Goal: Transaction & Acquisition: Purchase product/service

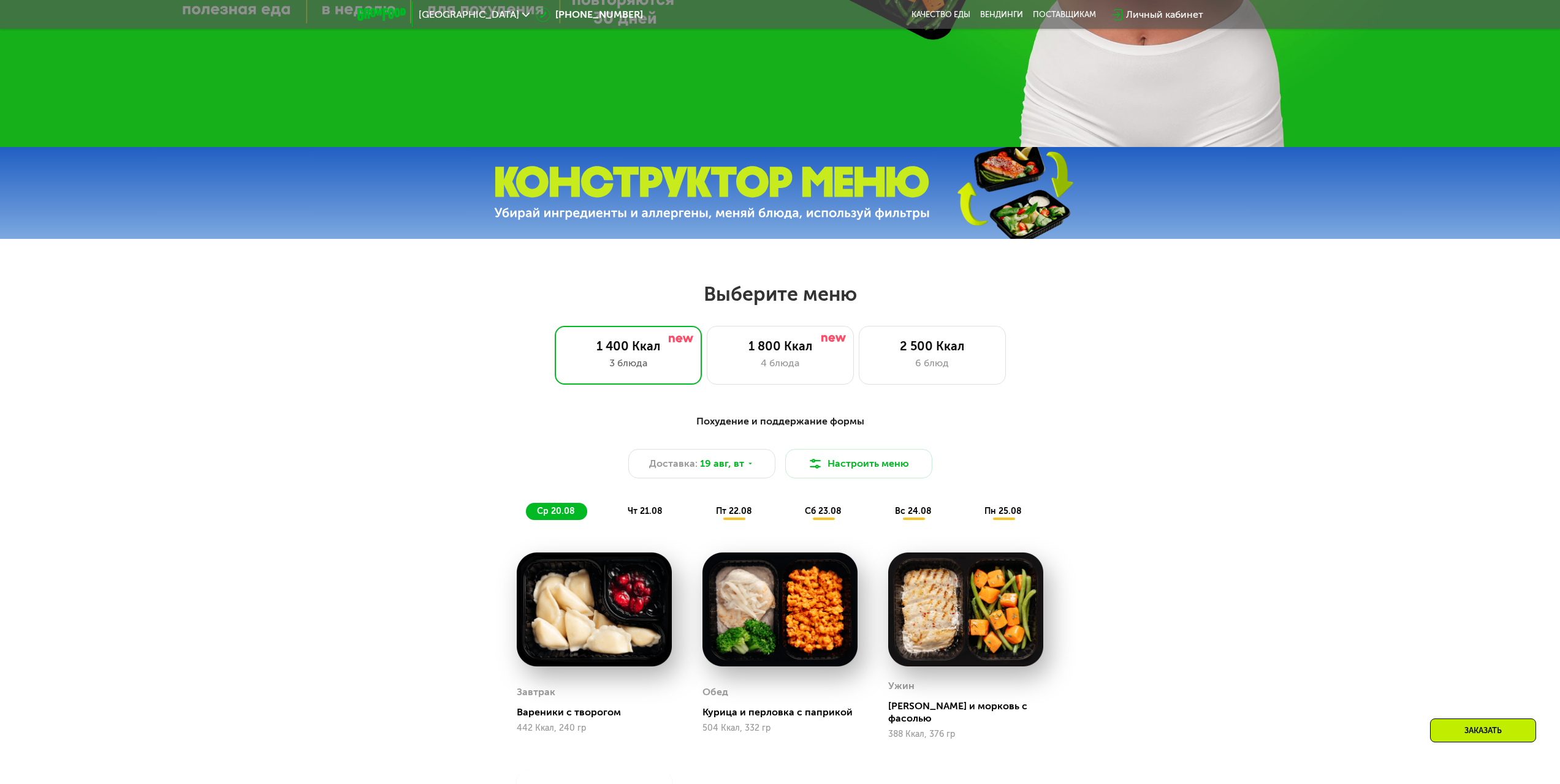
scroll to position [661, 0]
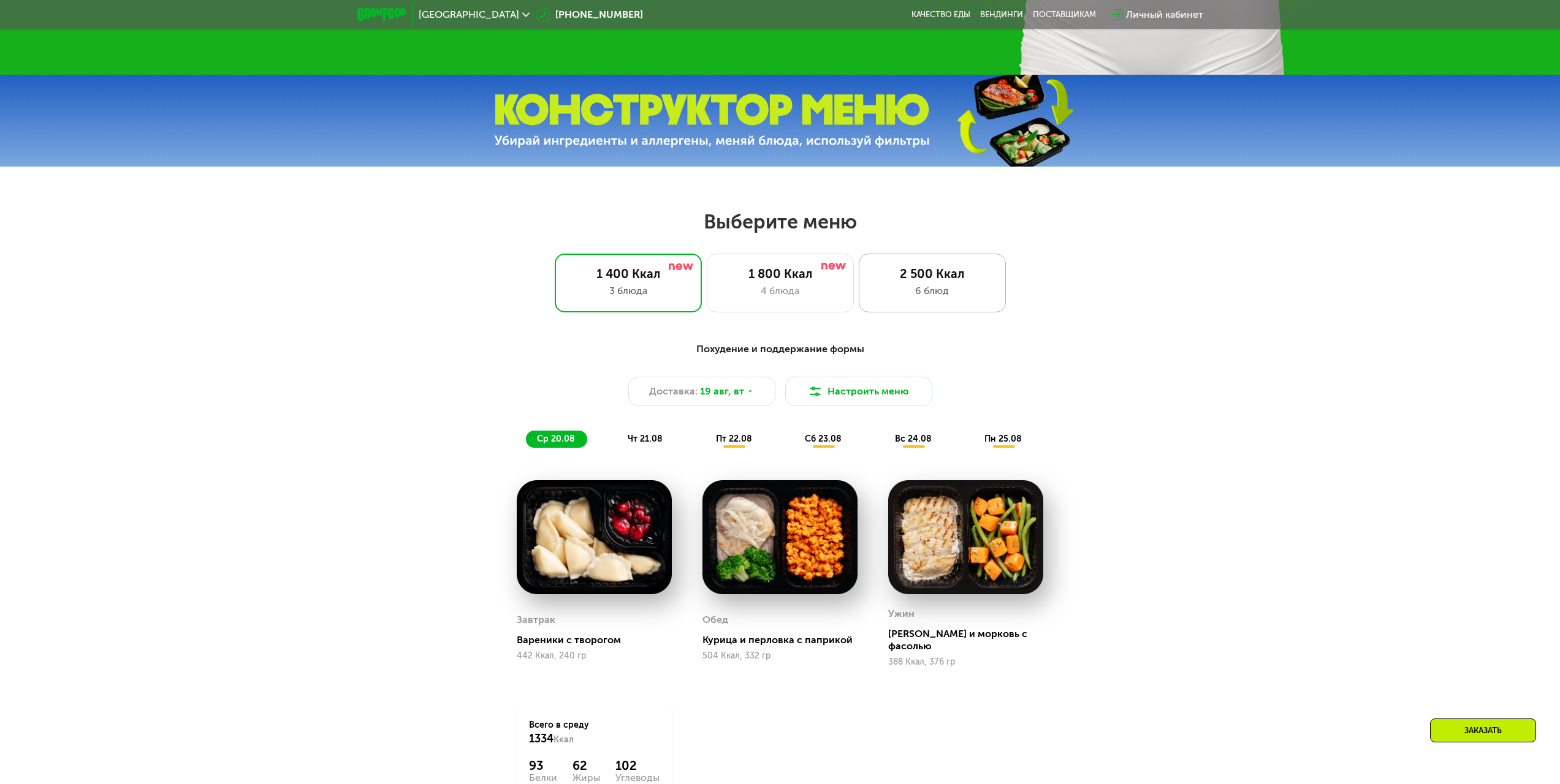
click at [940, 288] on div "6 блюд" at bounding box center [932, 291] width 121 height 15
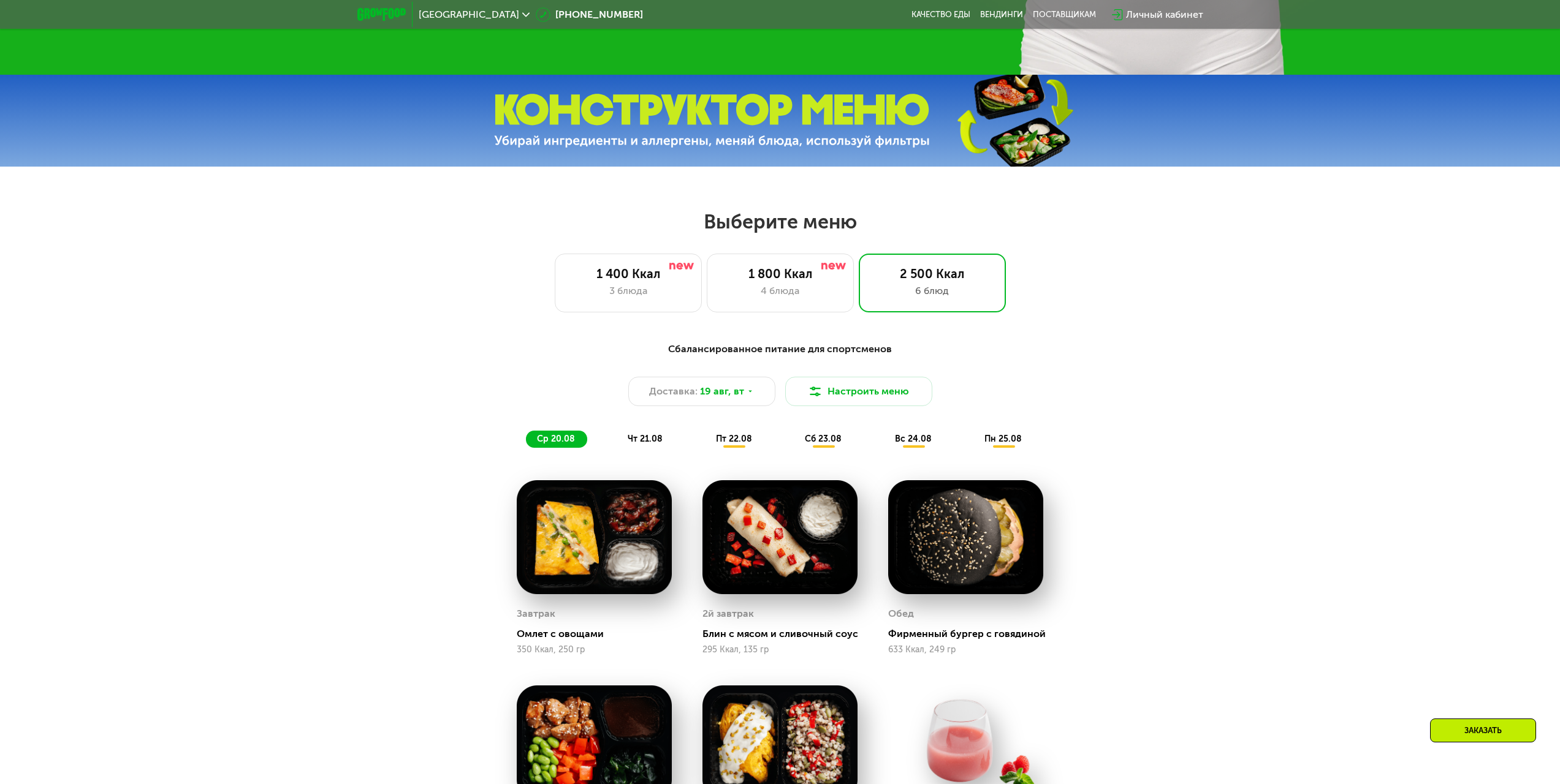
click at [1018, 443] on span "пн 25.08" at bounding box center [1003, 439] width 37 height 10
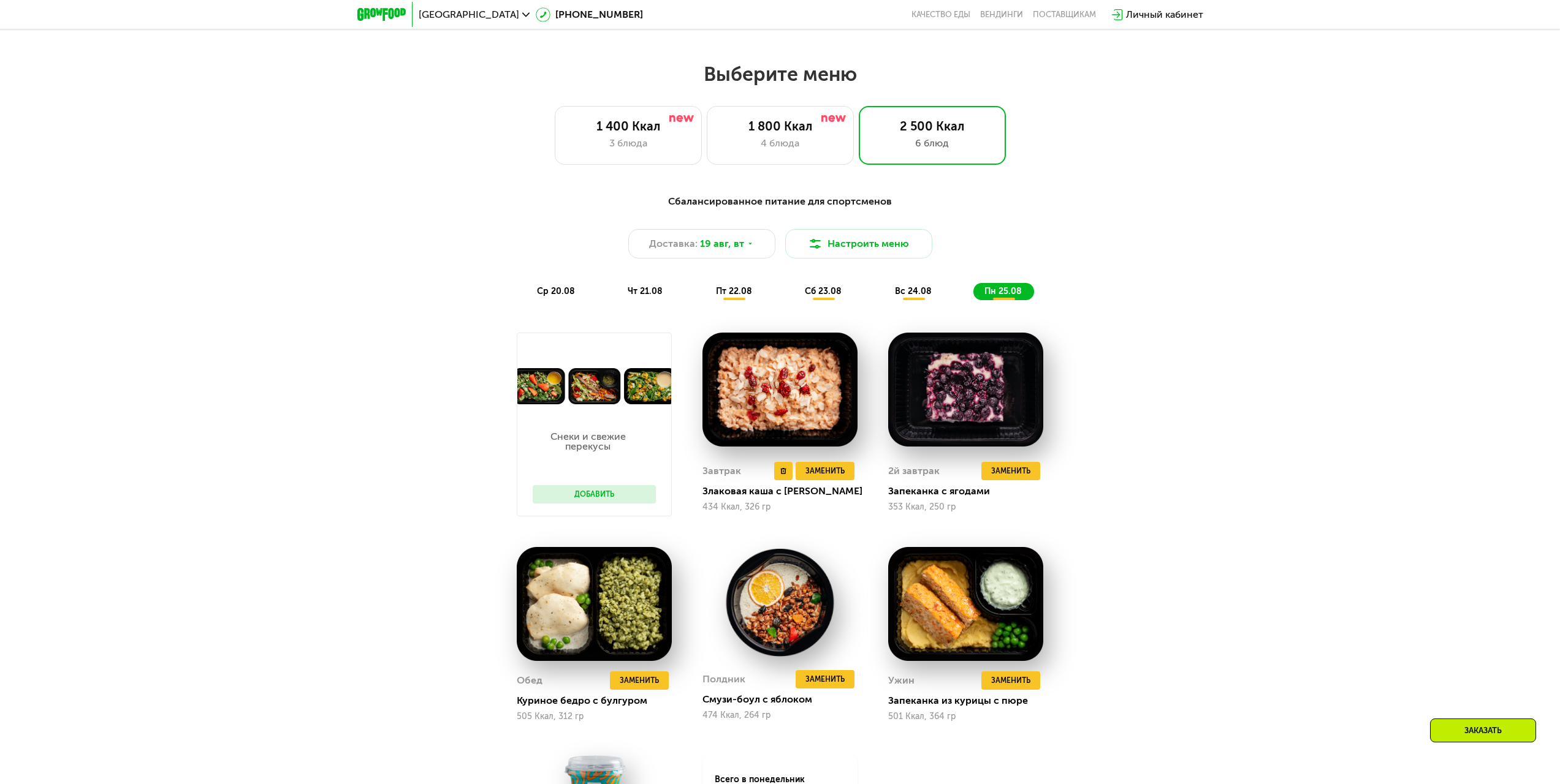
scroll to position [882, 0]
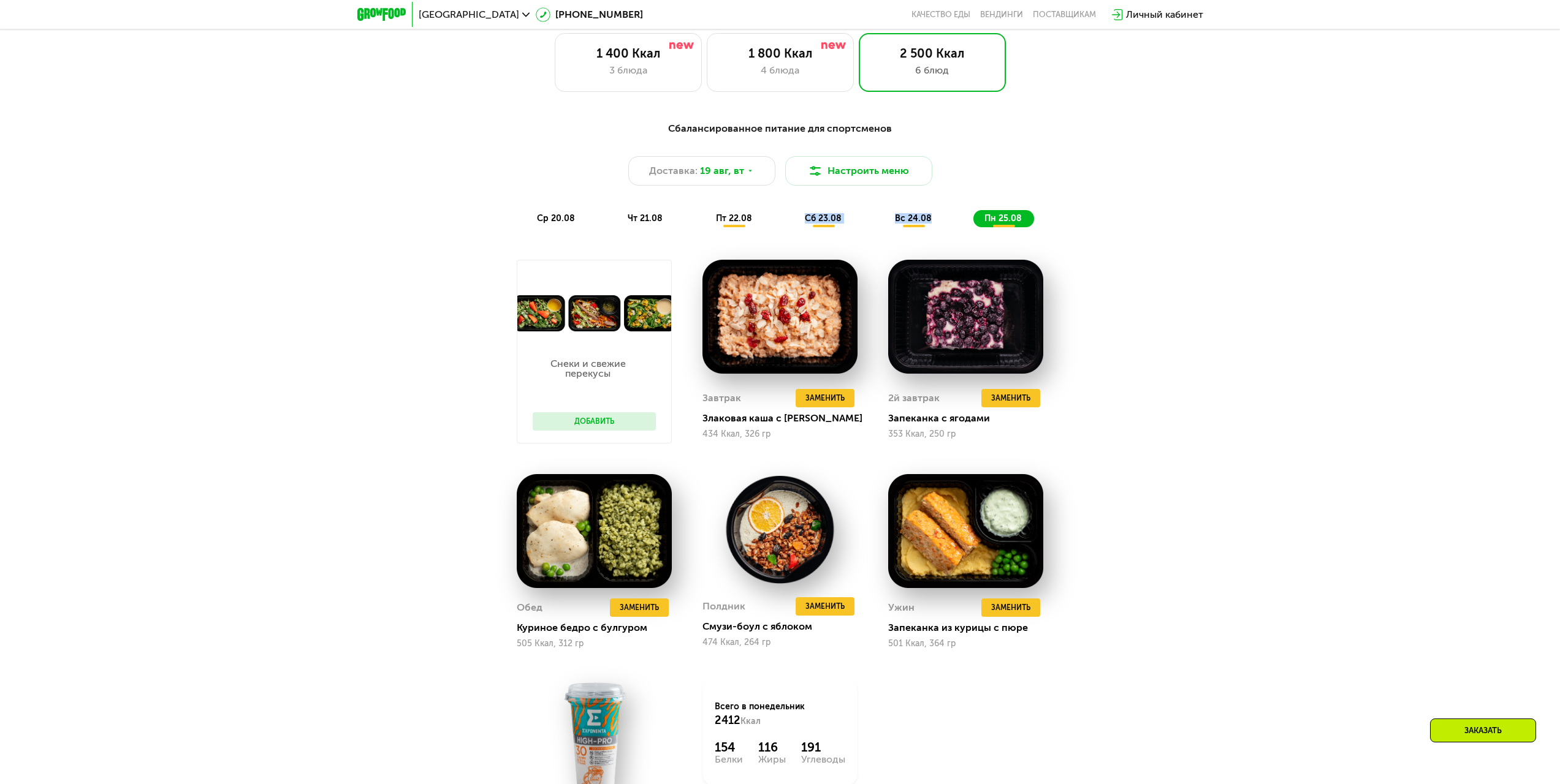
drag, startPoint x: 949, startPoint y: 233, endPoint x: 721, endPoint y: 236, distance: 228.0
click at [721, 235] on div "Сбалансированное питание для спортсменов Доставка: [DATE] Настроить меню ср 20.…" at bounding box center [780, 174] width 740 height 121
click at [707, 170] on span "19 авг, вт" at bounding box center [722, 171] width 44 height 15
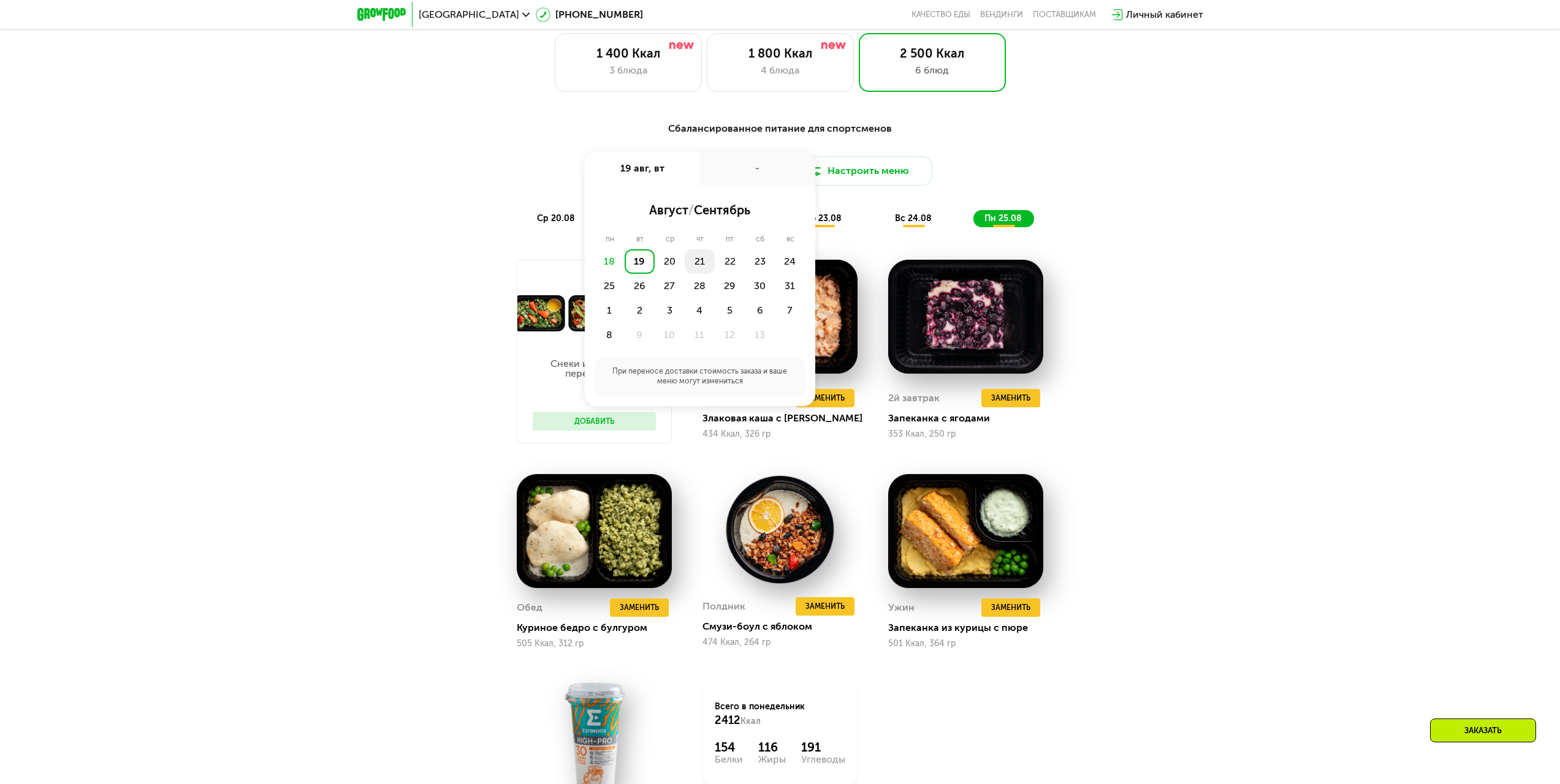
click at [714, 272] on div "21" at bounding box center [729, 261] width 30 height 25
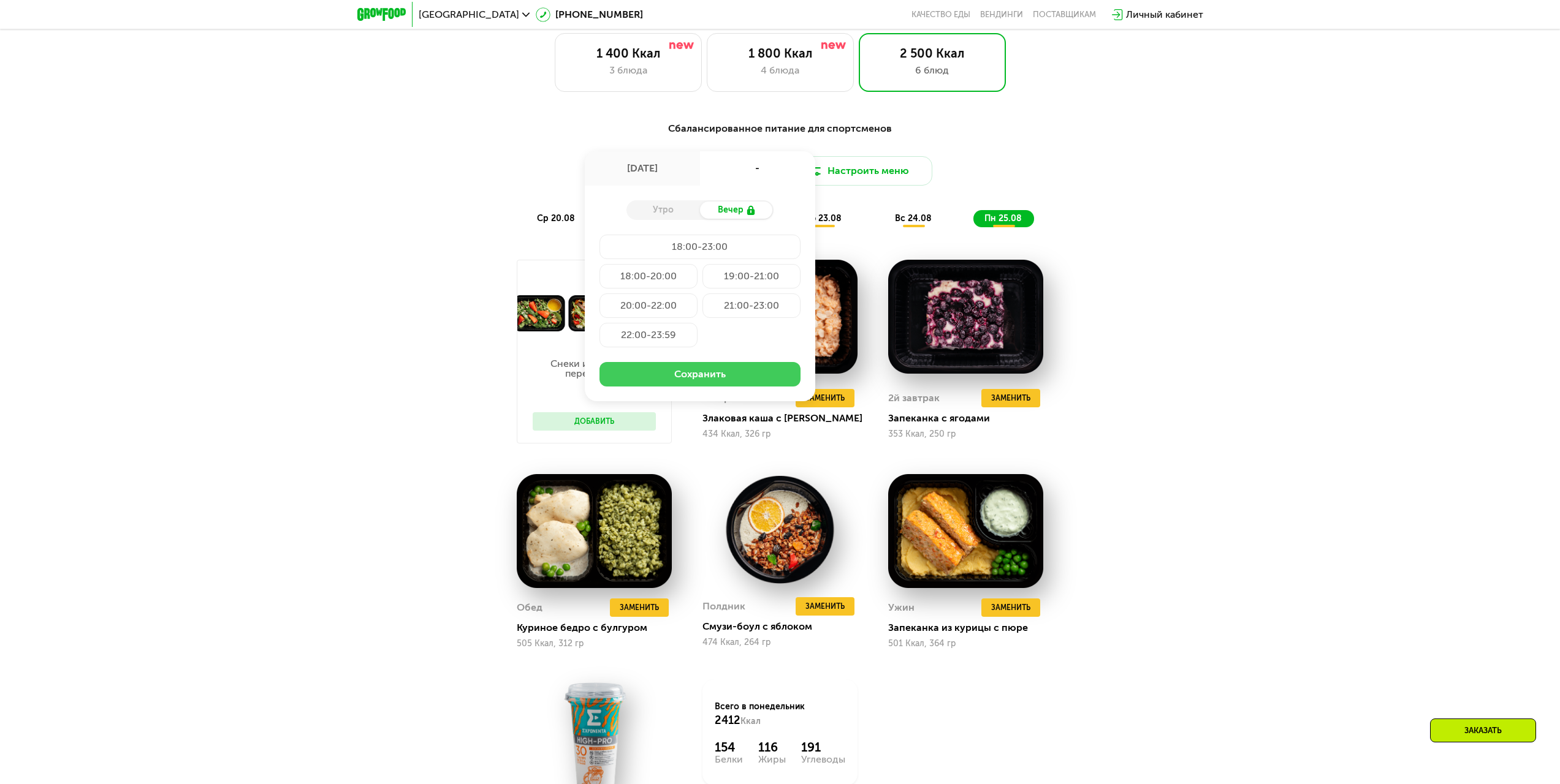
click at [751, 378] on button "Сохранить" at bounding box center [700, 374] width 201 height 25
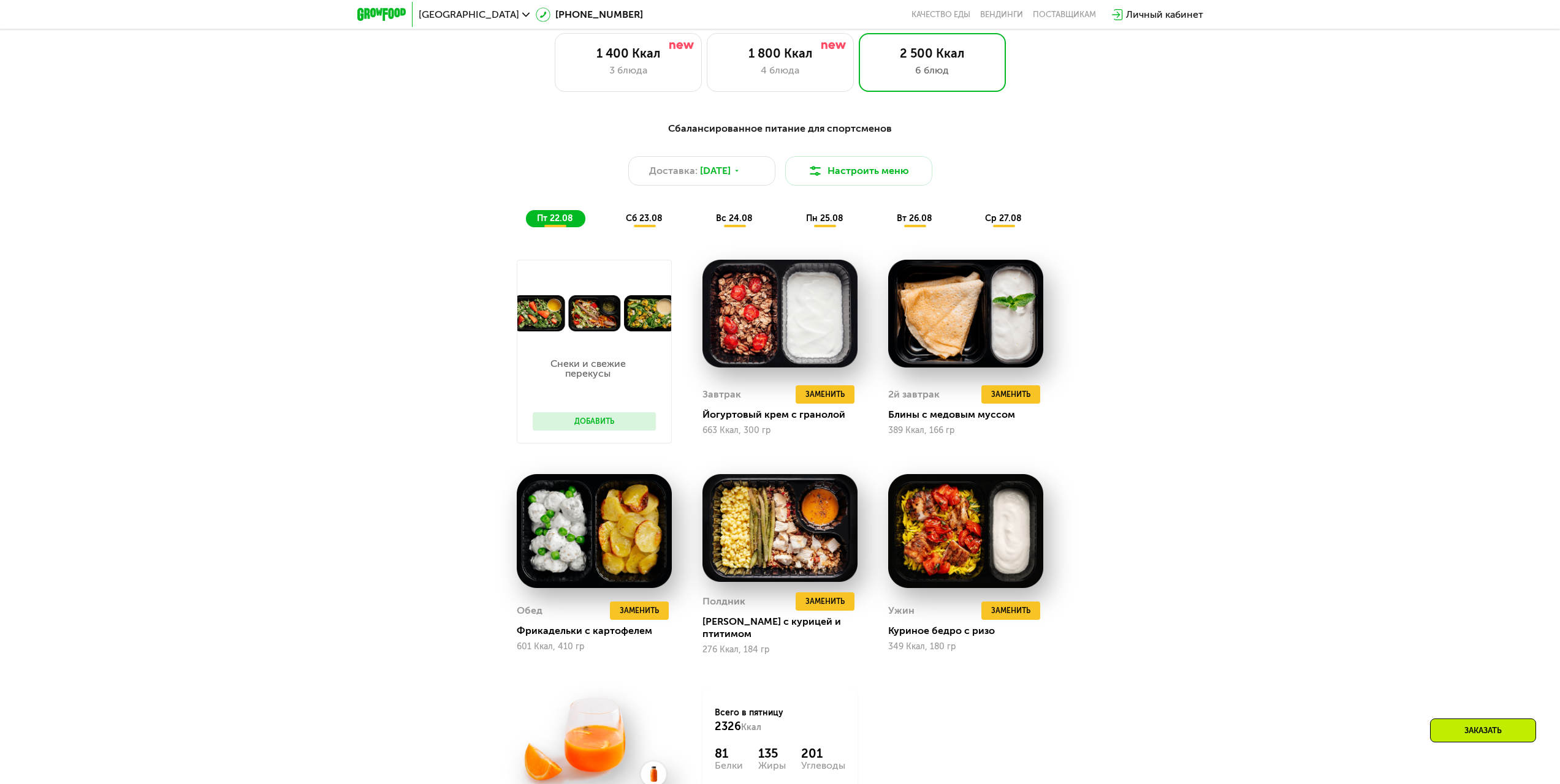
click at [929, 224] on span "вт 26.08" at bounding box center [914, 218] width 35 height 10
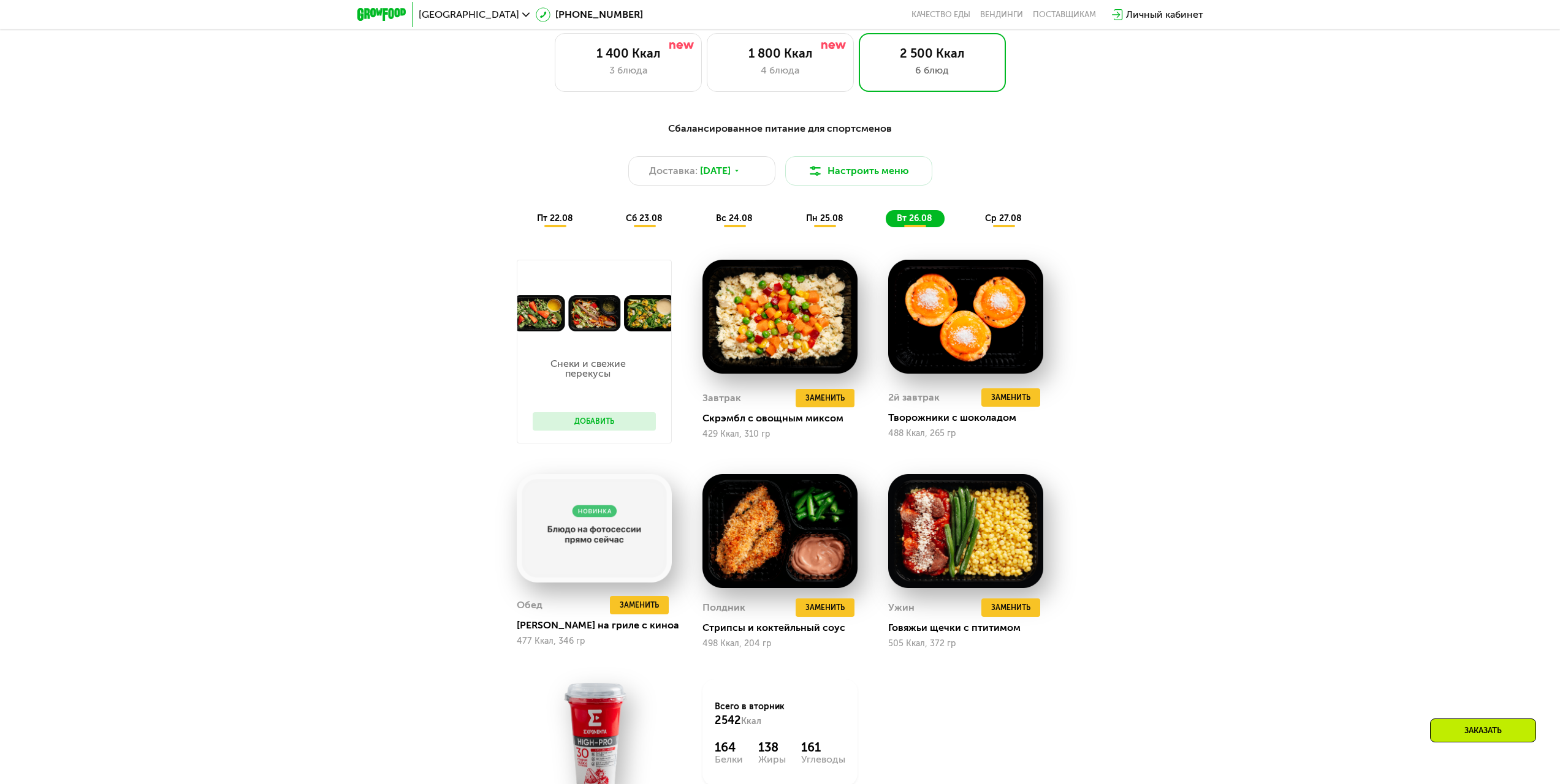
click at [1020, 221] on span "ср 27.08" at bounding box center [1003, 218] width 37 height 10
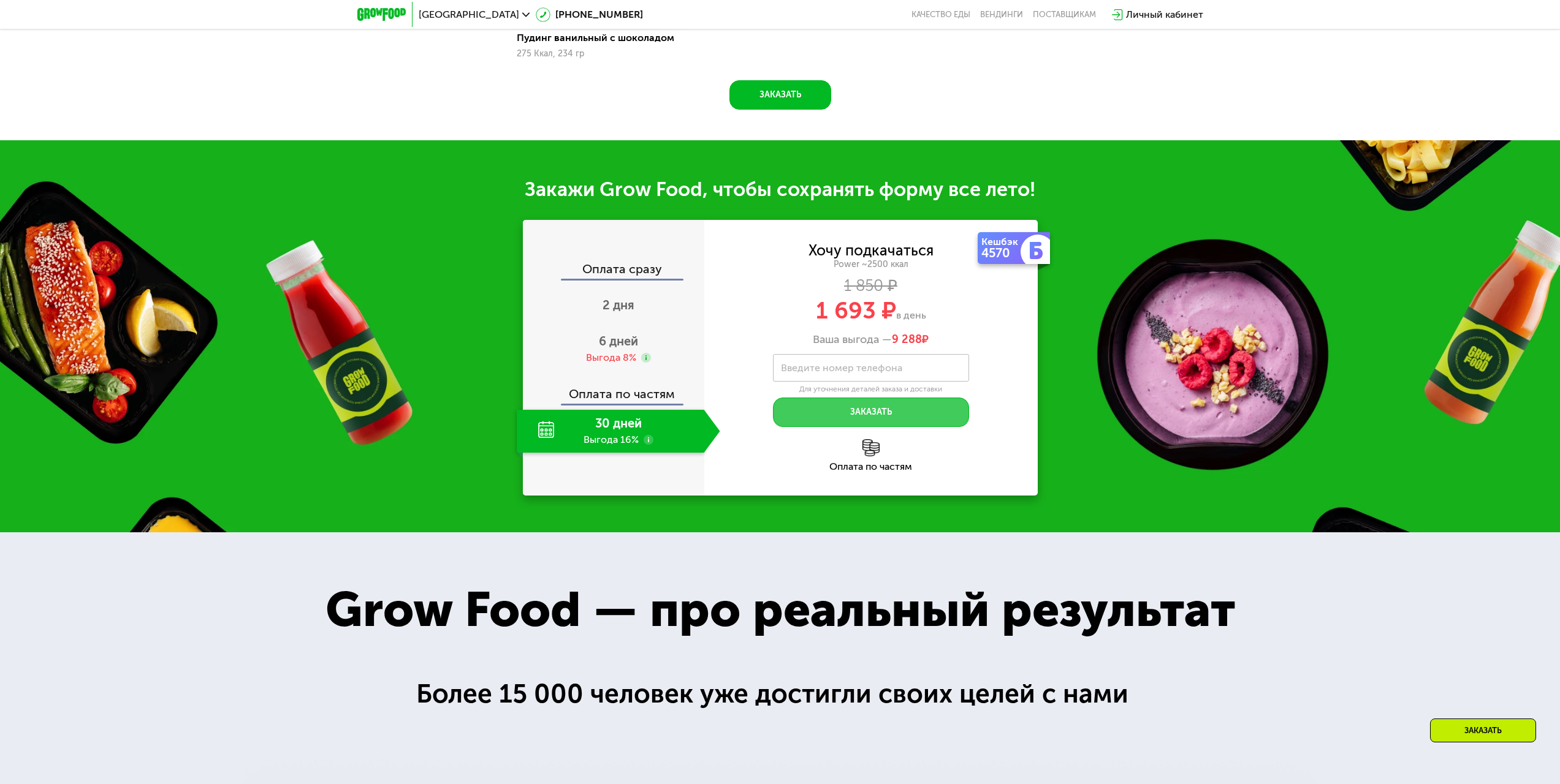
scroll to position [1574, 0]
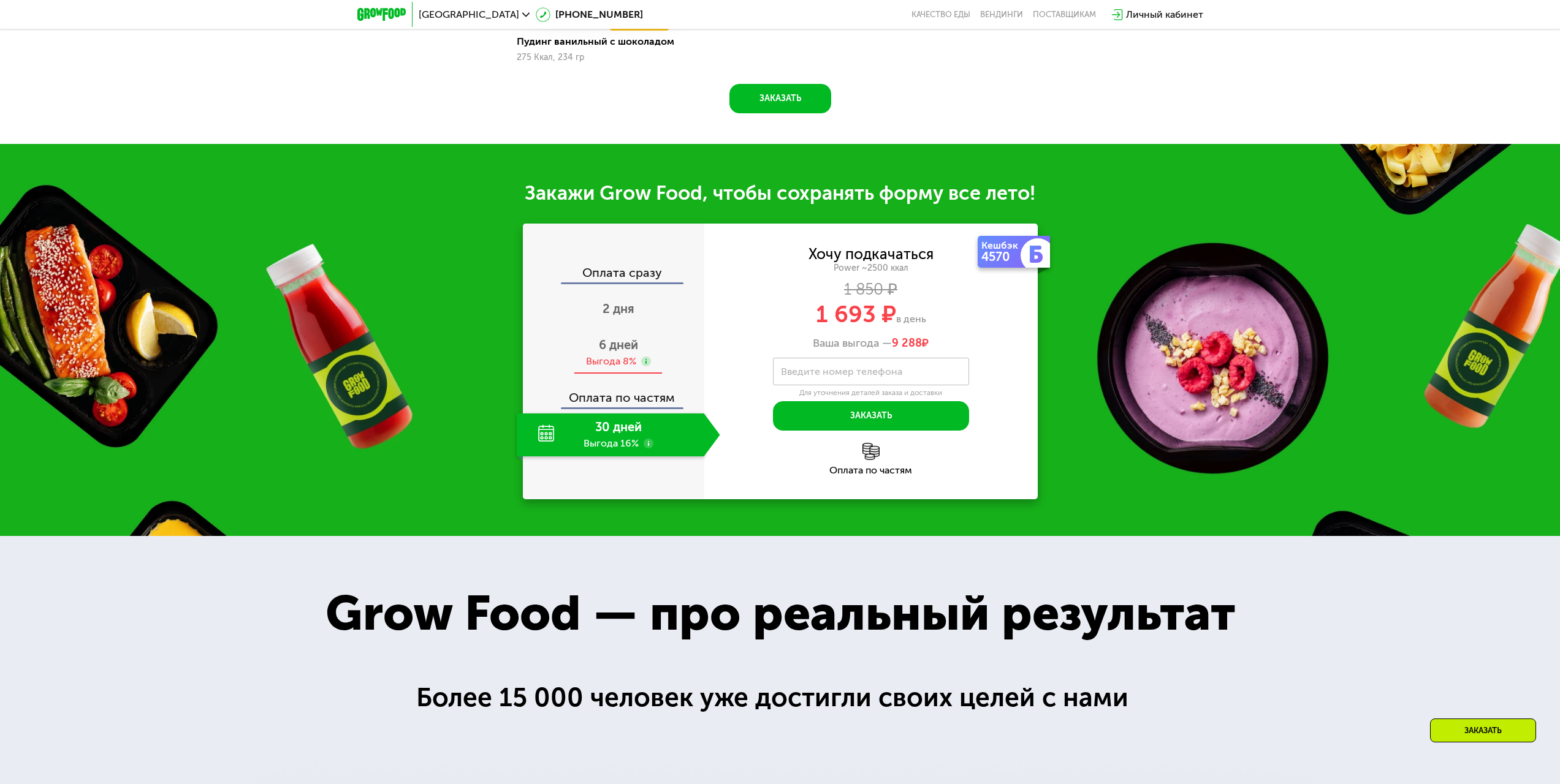
click at [640, 374] on div "6 дней Выгода 8%" at bounding box center [618, 353] width 203 height 43
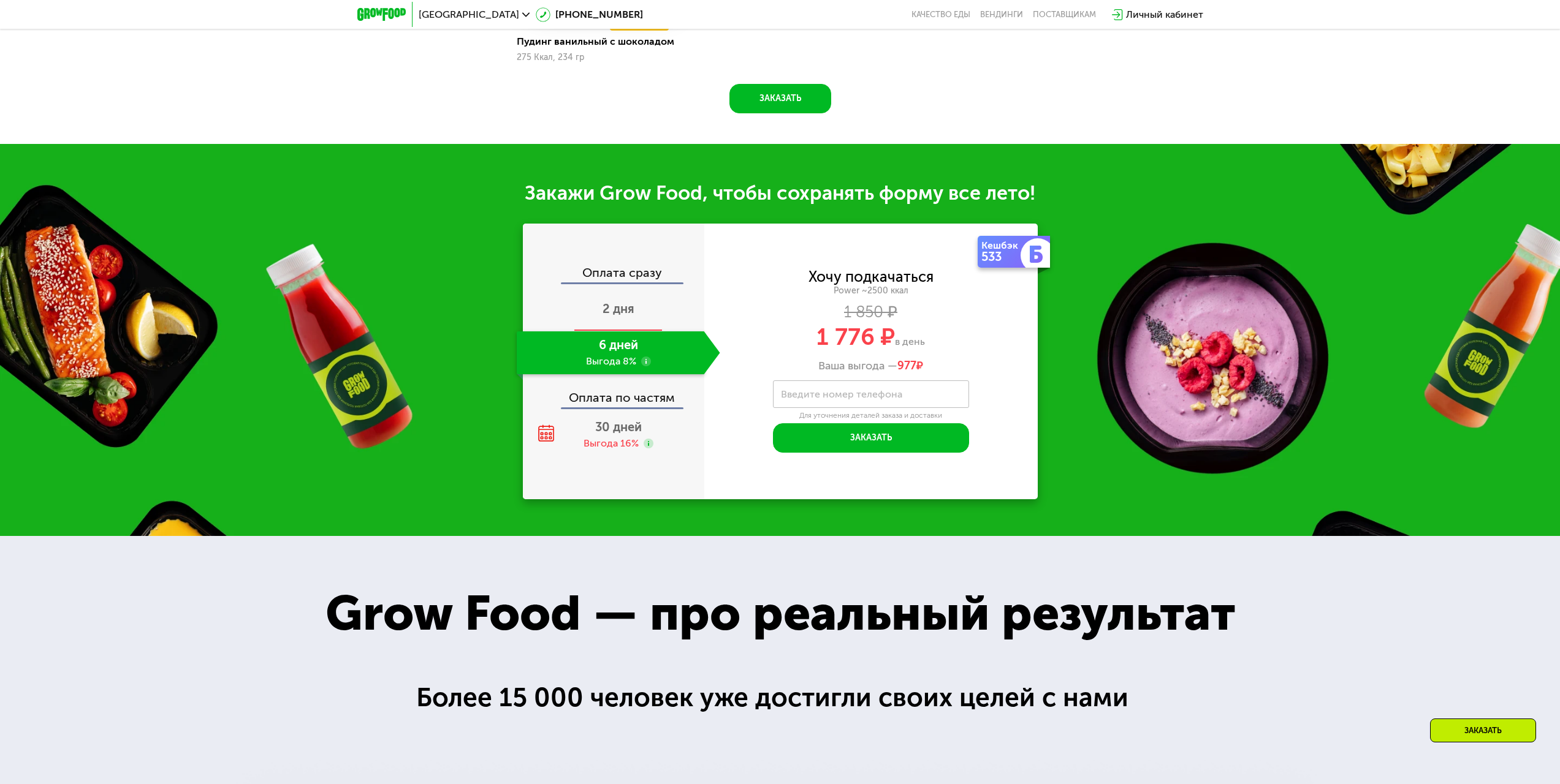
click at [619, 316] on span "2 дня" at bounding box center [618, 308] width 32 height 15
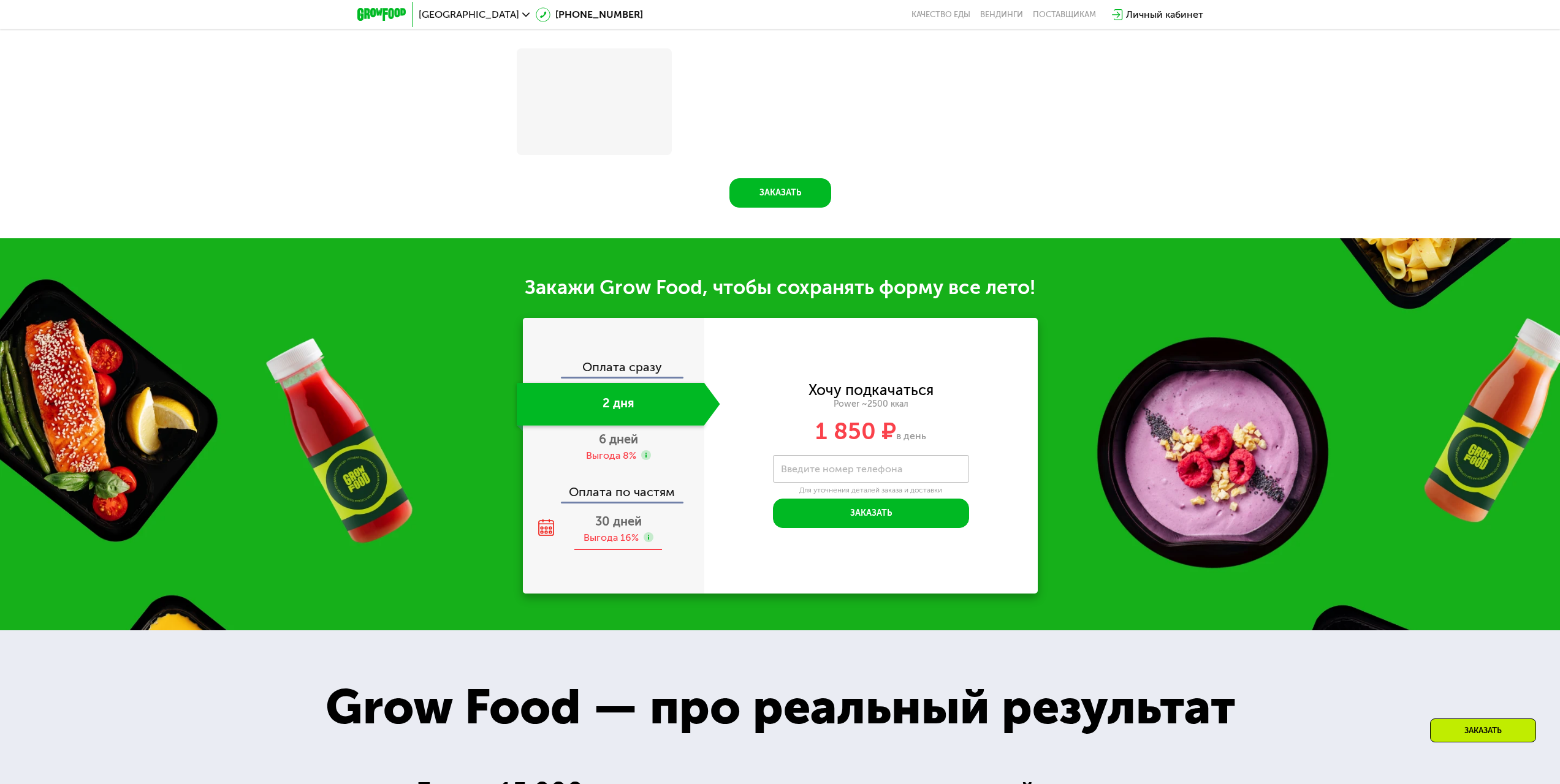
click at [596, 545] on div "Выгода 16%" at bounding box center [611, 538] width 55 height 14
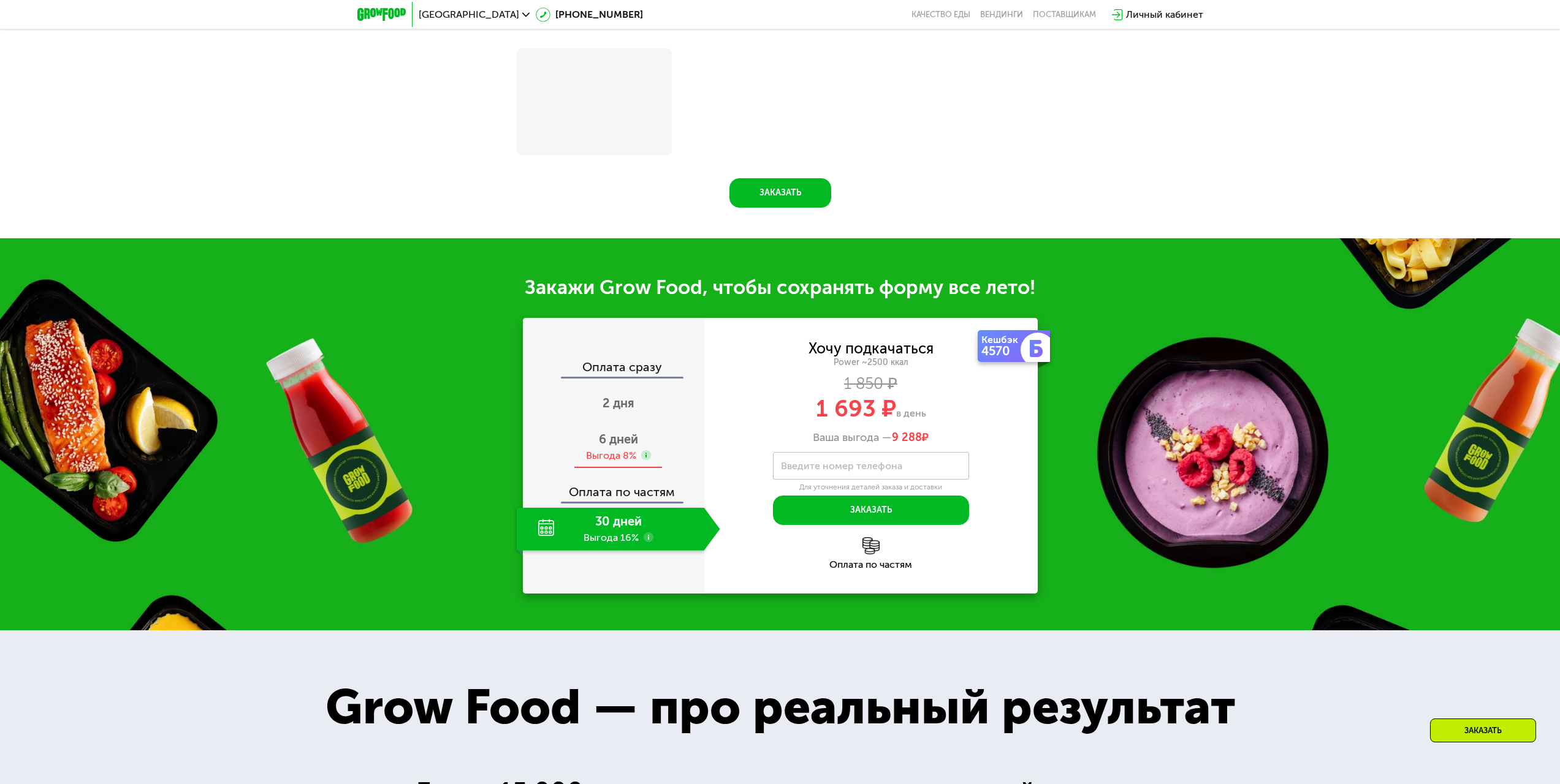
click at [614, 455] on div "Выгода 8%" at bounding box center [611, 456] width 50 height 14
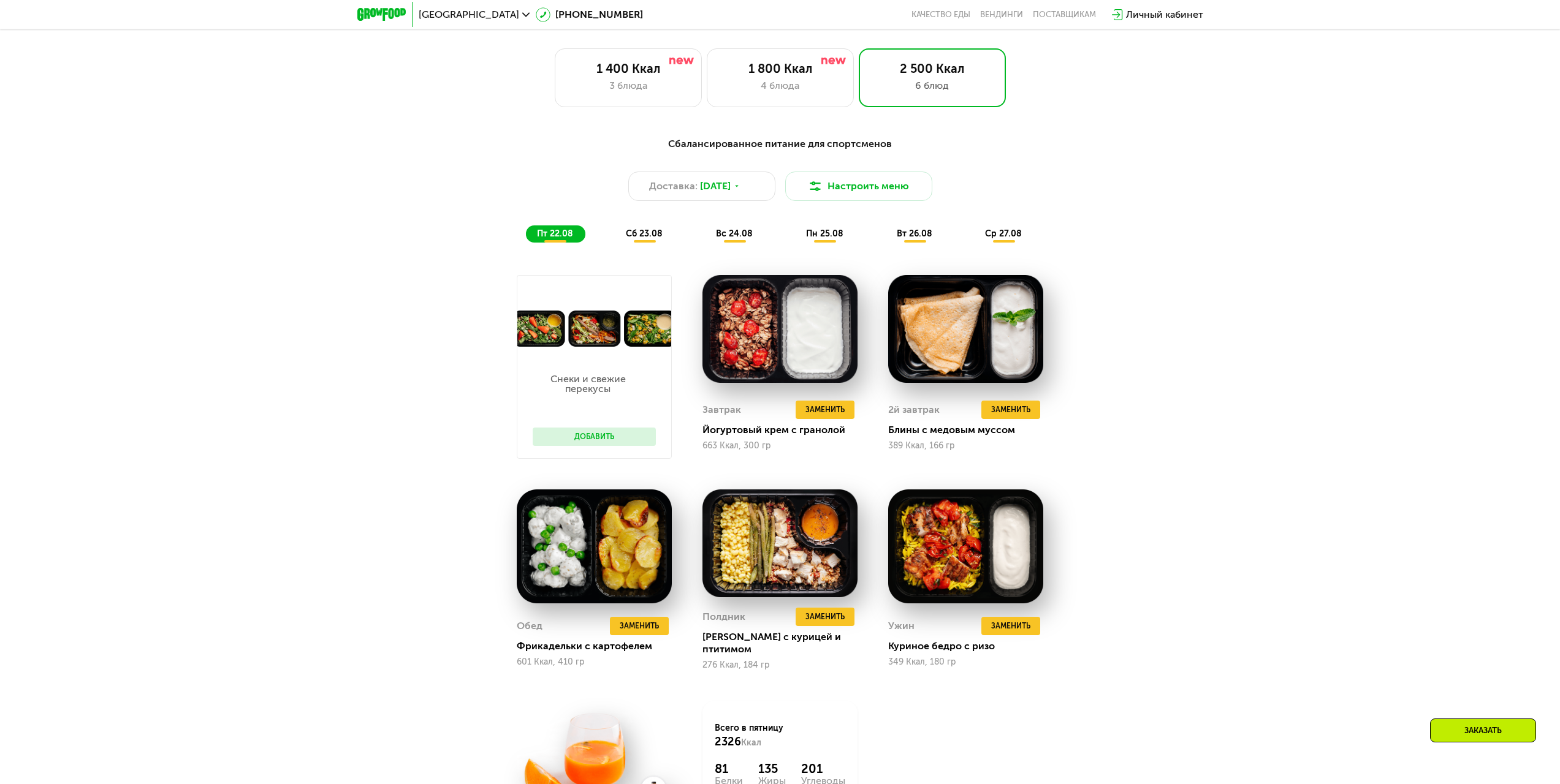
scroll to position [679, 0]
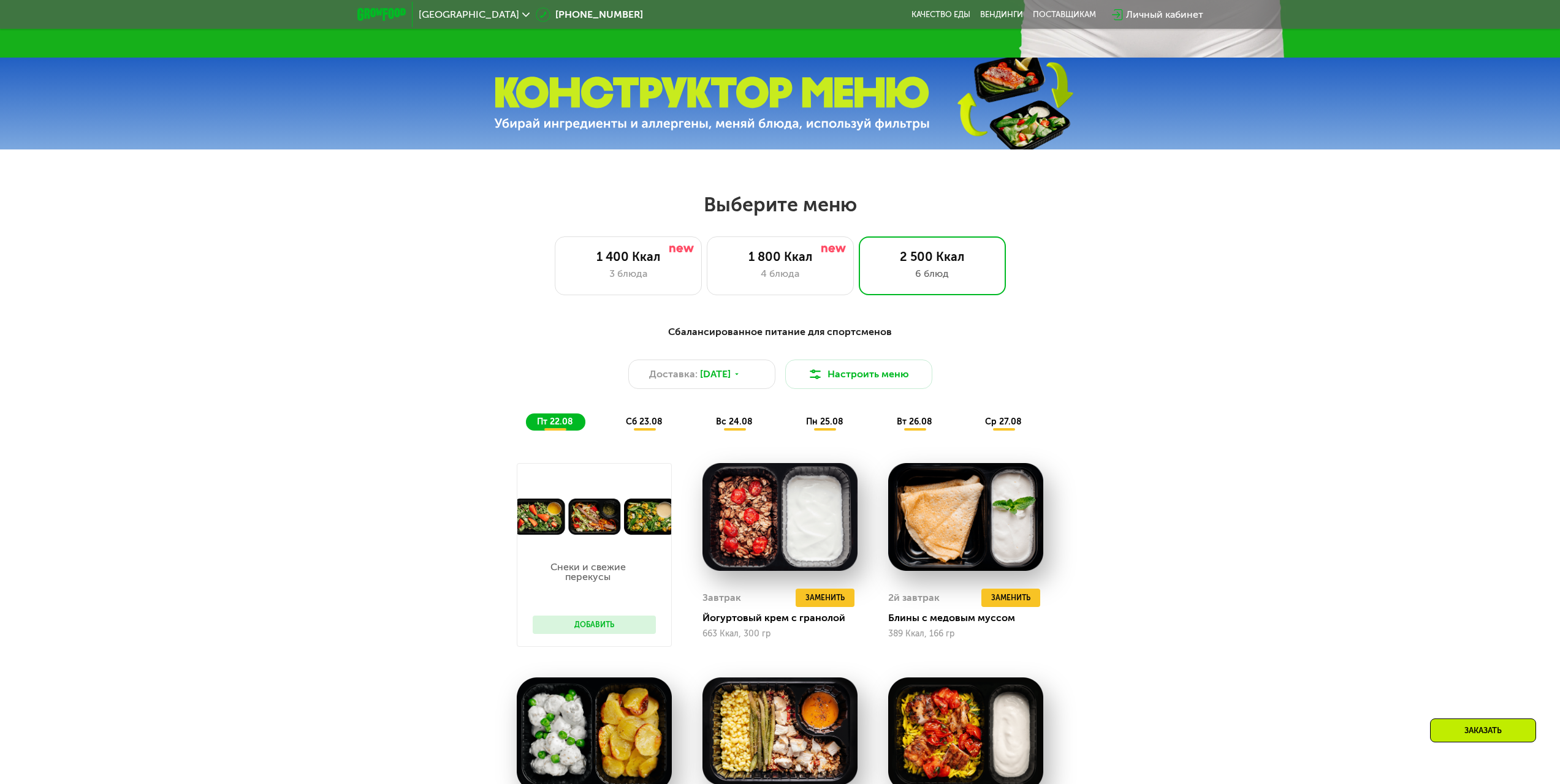
click at [886, 431] on div "пн 25.08" at bounding box center [915, 422] width 59 height 17
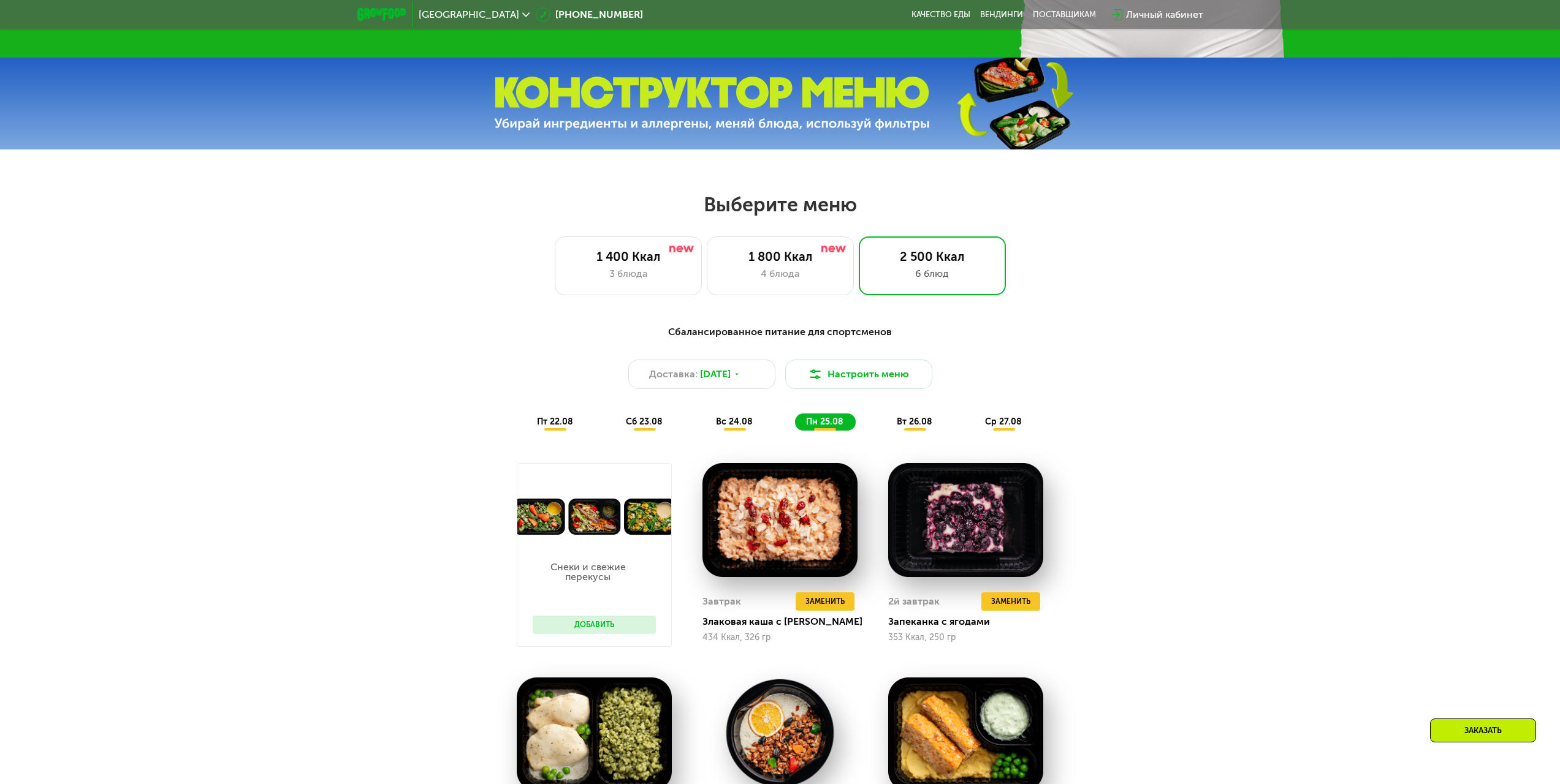
click at [899, 422] on span "вт 26.08" at bounding box center [914, 422] width 35 height 10
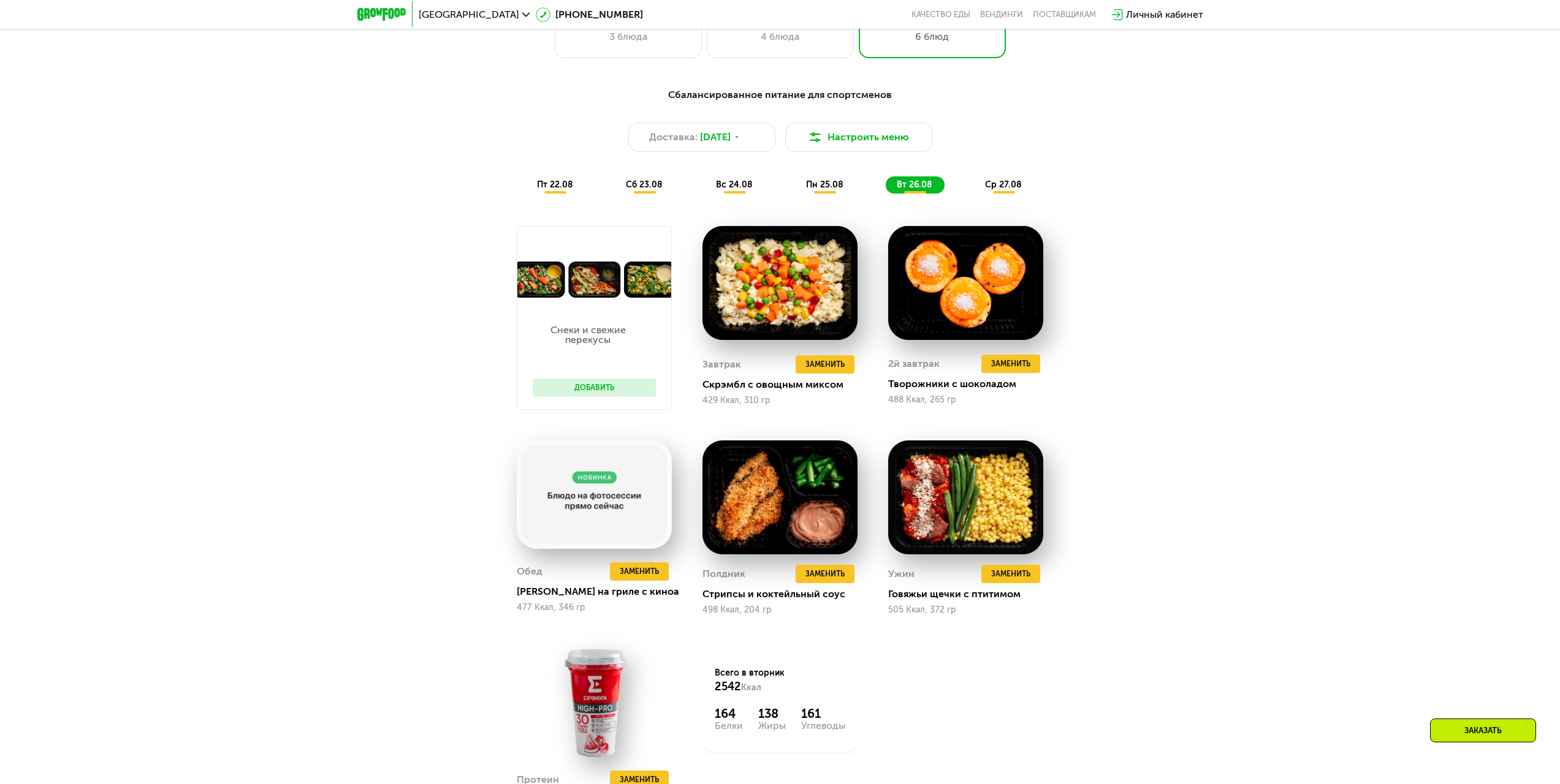
scroll to position [752, 0]
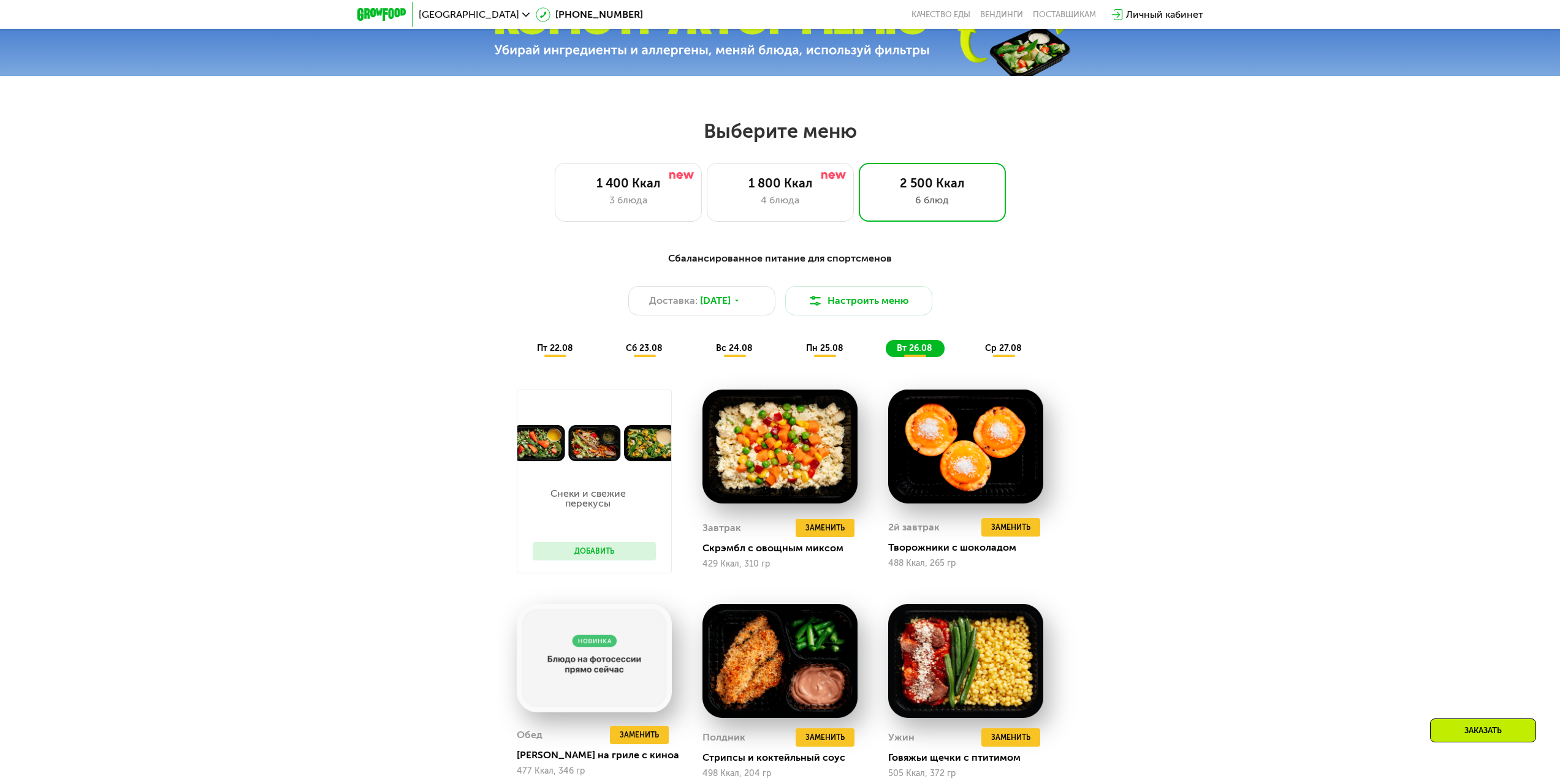
click at [808, 352] on span "пн 25.08" at bounding box center [825, 348] width 37 height 10
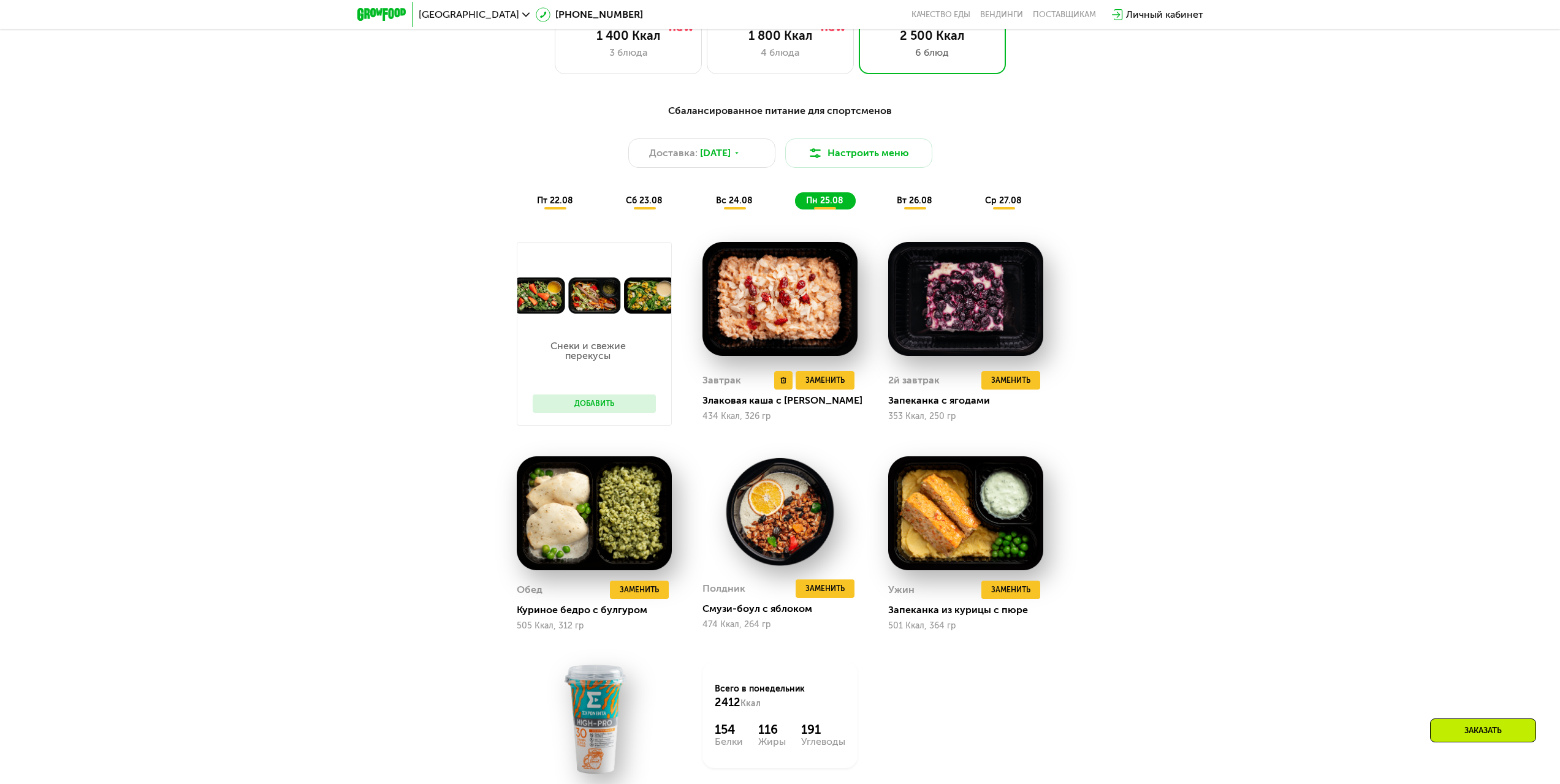
scroll to position [900, 0]
click at [729, 202] on span "вс 24.08" at bounding box center [734, 201] width 37 height 10
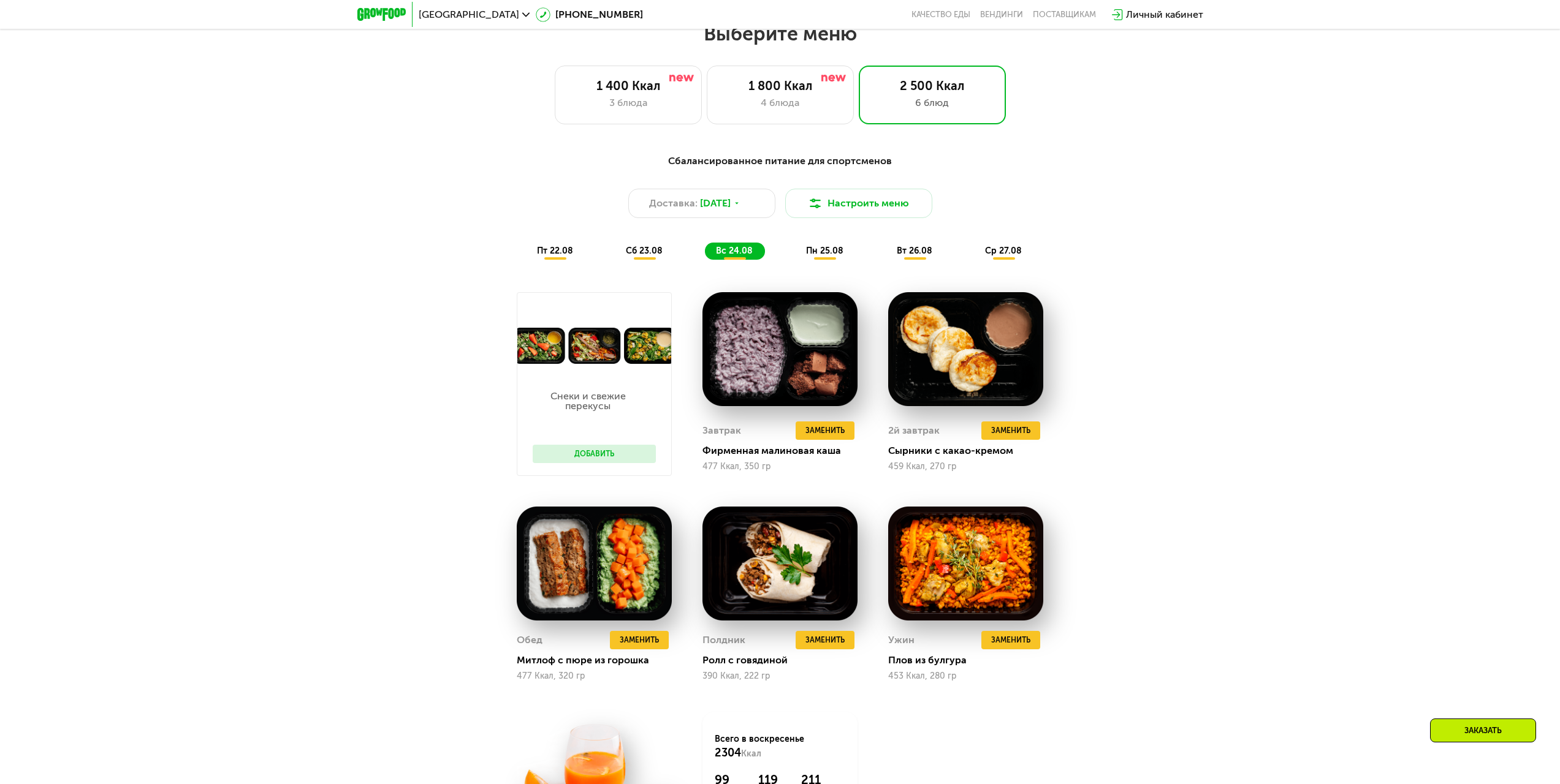
scroll to position [826, 0]
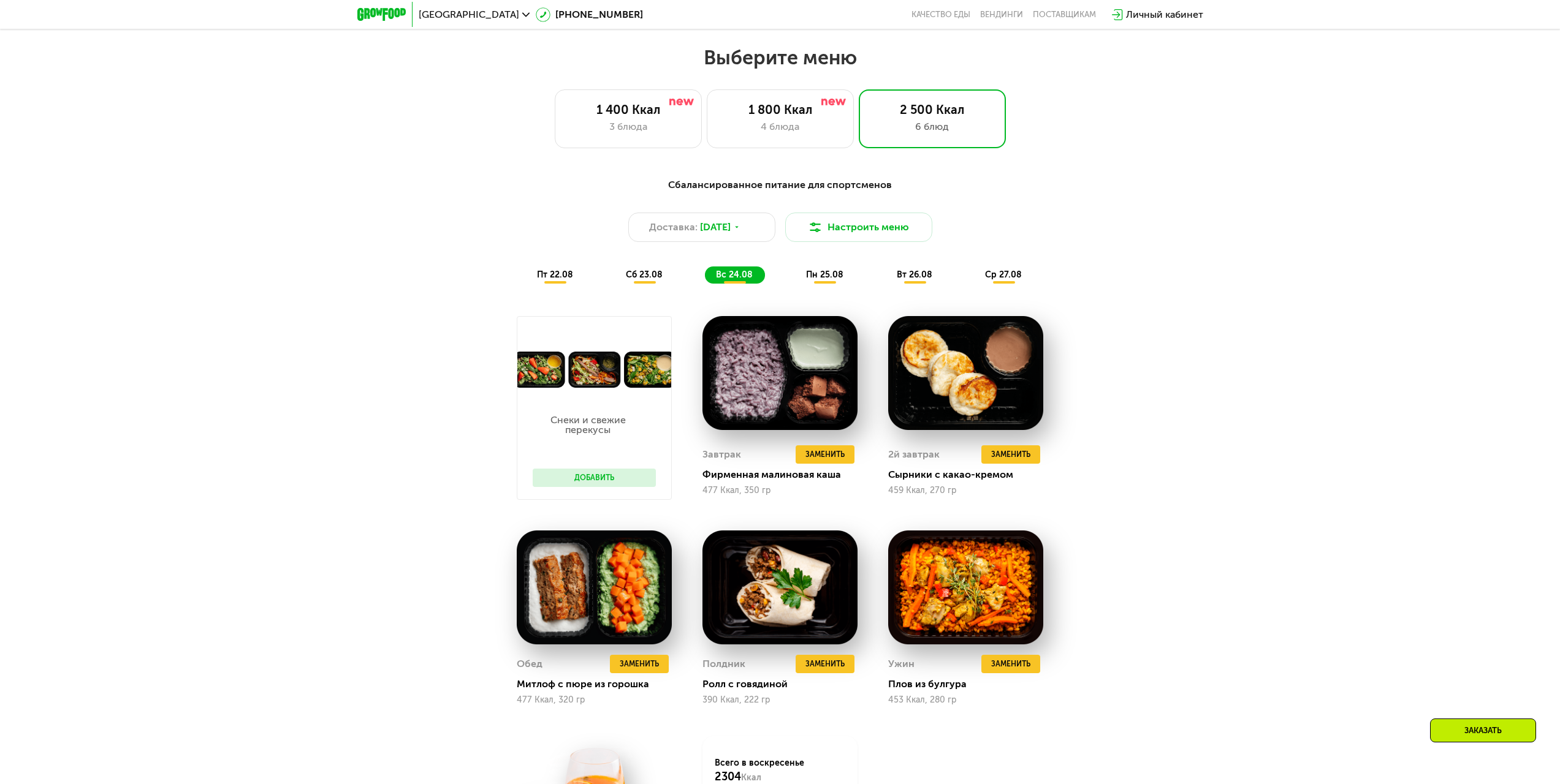
click at [974, 270] on div "вт 26.08" at bounding box center [1004, 275] width 60 height 17
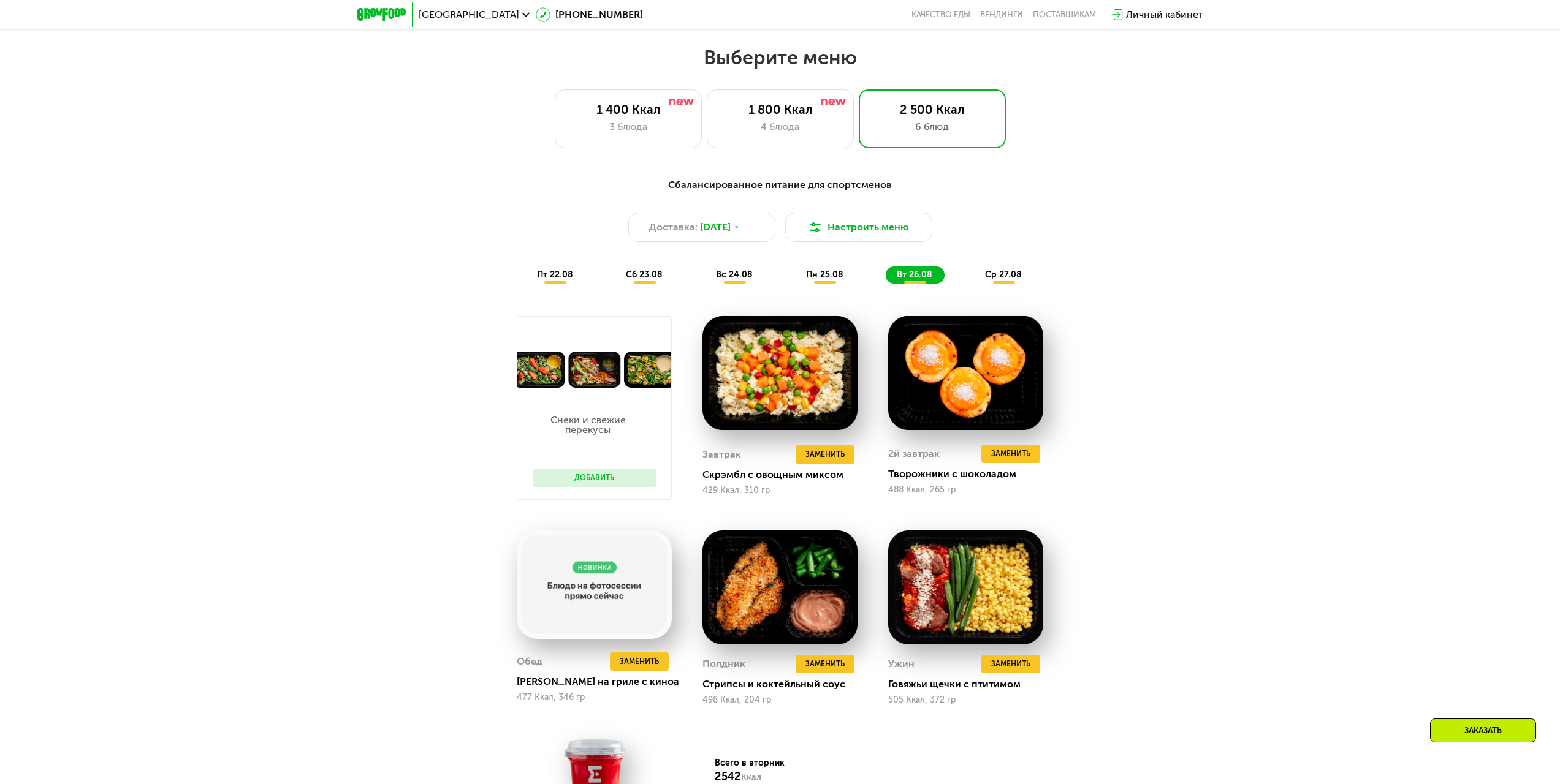
click at [795, 284] on div "вс 24.08" at bounding box center [826, 275] width 61 height 17
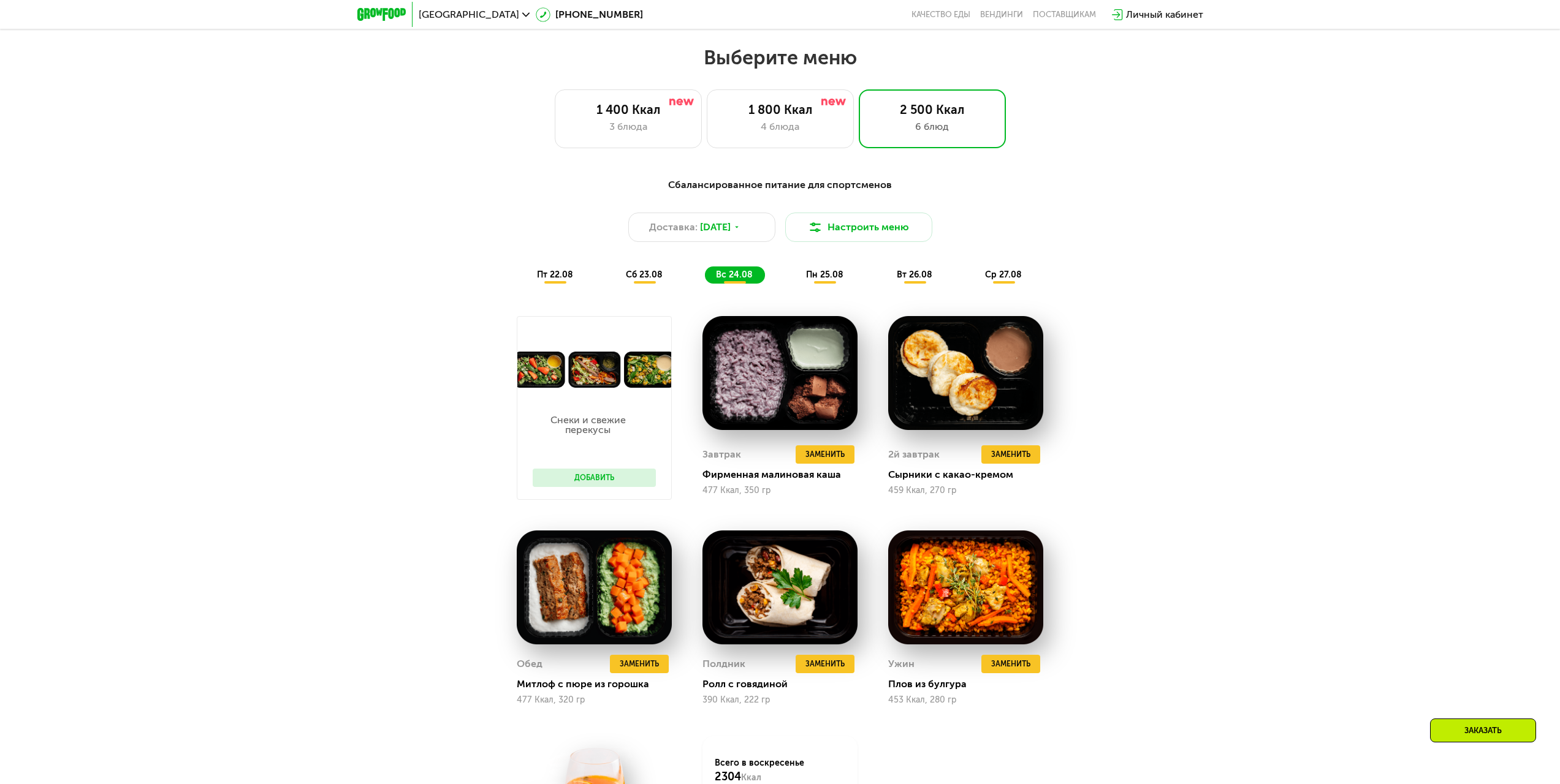
click at [662, 277] on span "сб 23.08" at bounding box center [643, 275] width 37 height 10
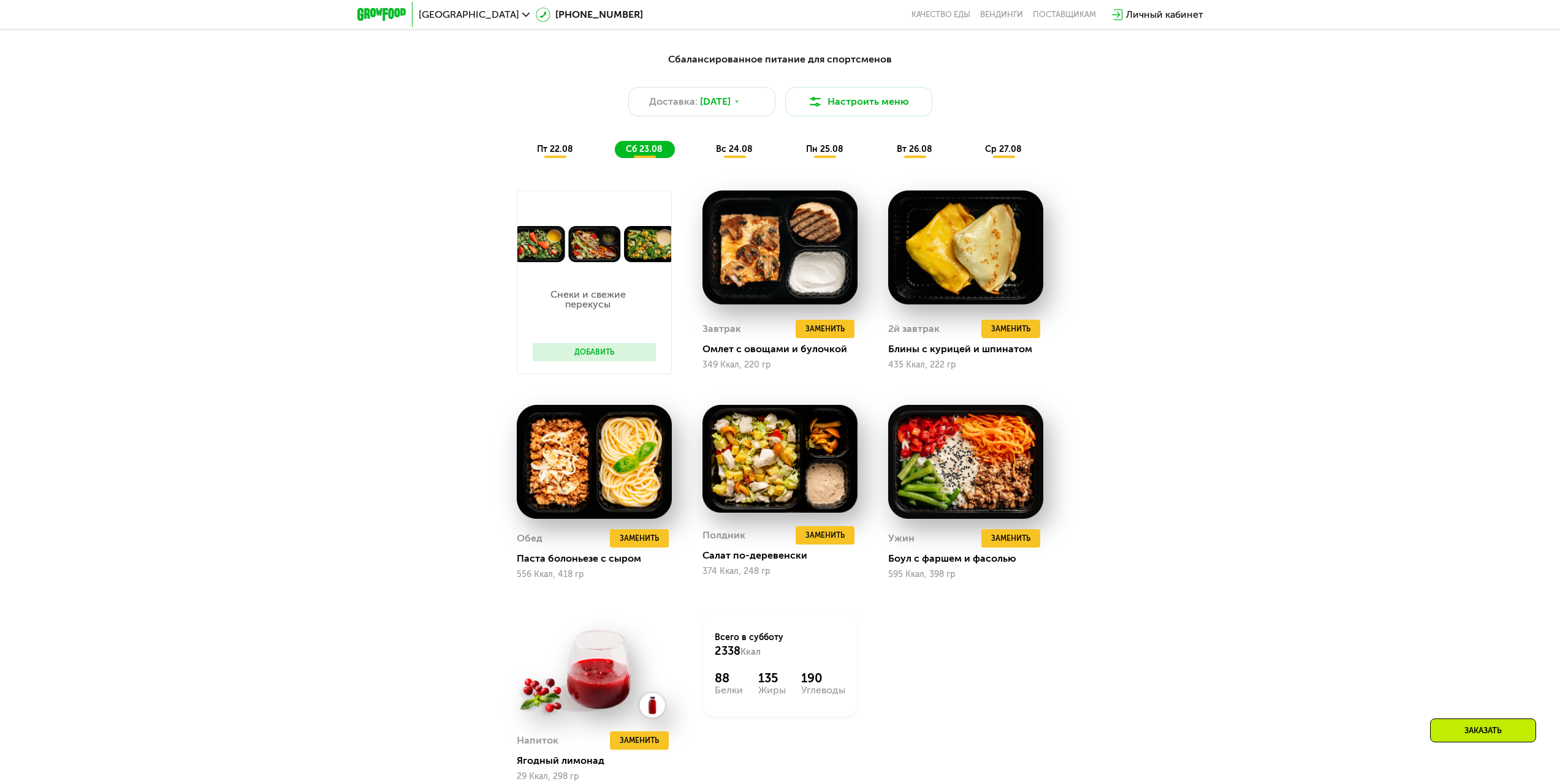
scroll to position [900, 0]
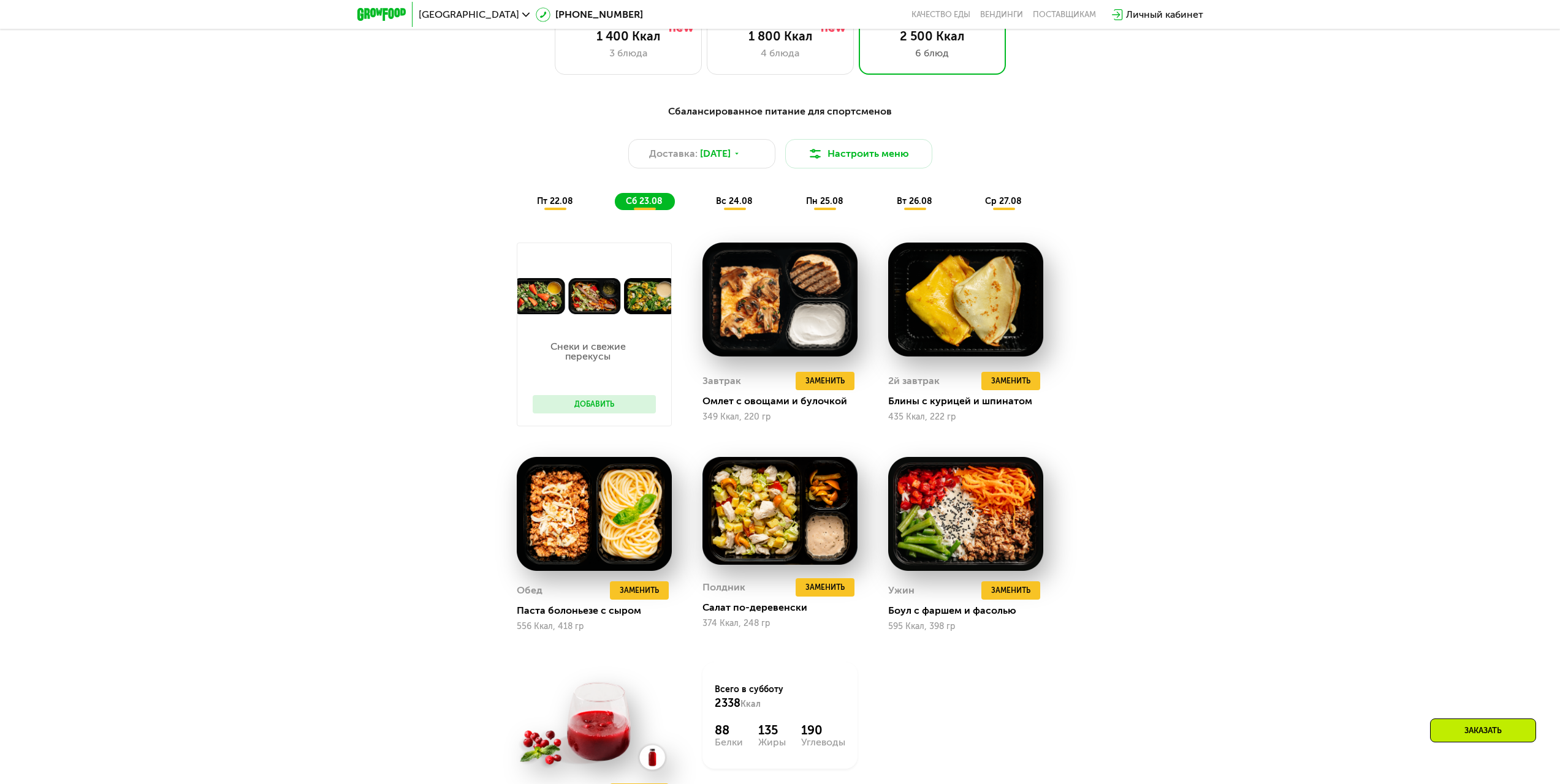
click at [616, 411] on button "Добавить" at bounding box center [594, 404] width 123 height 18
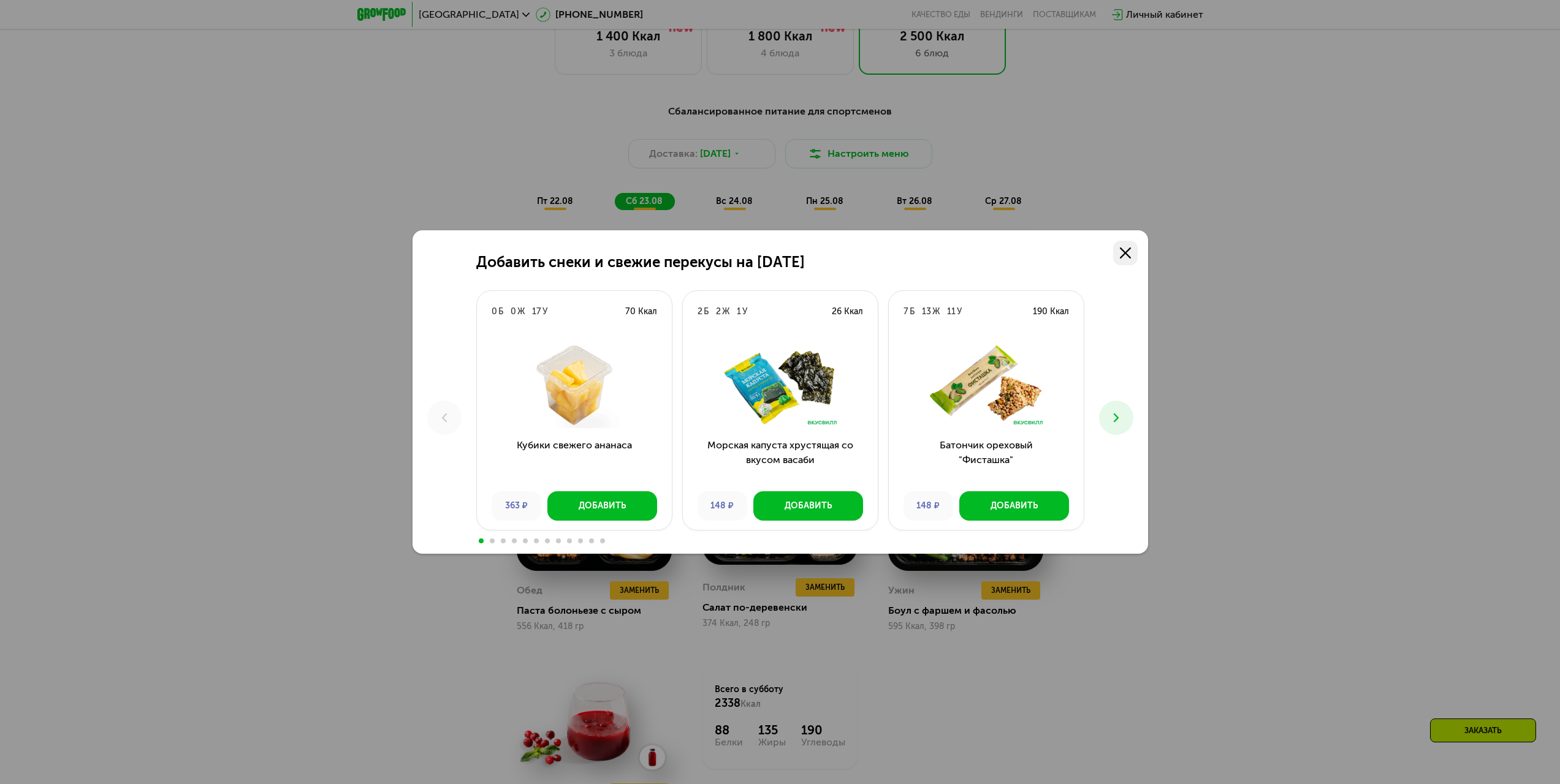
click at [1134, 251] on link at bounding box center [1125, 253] width 25 height 25
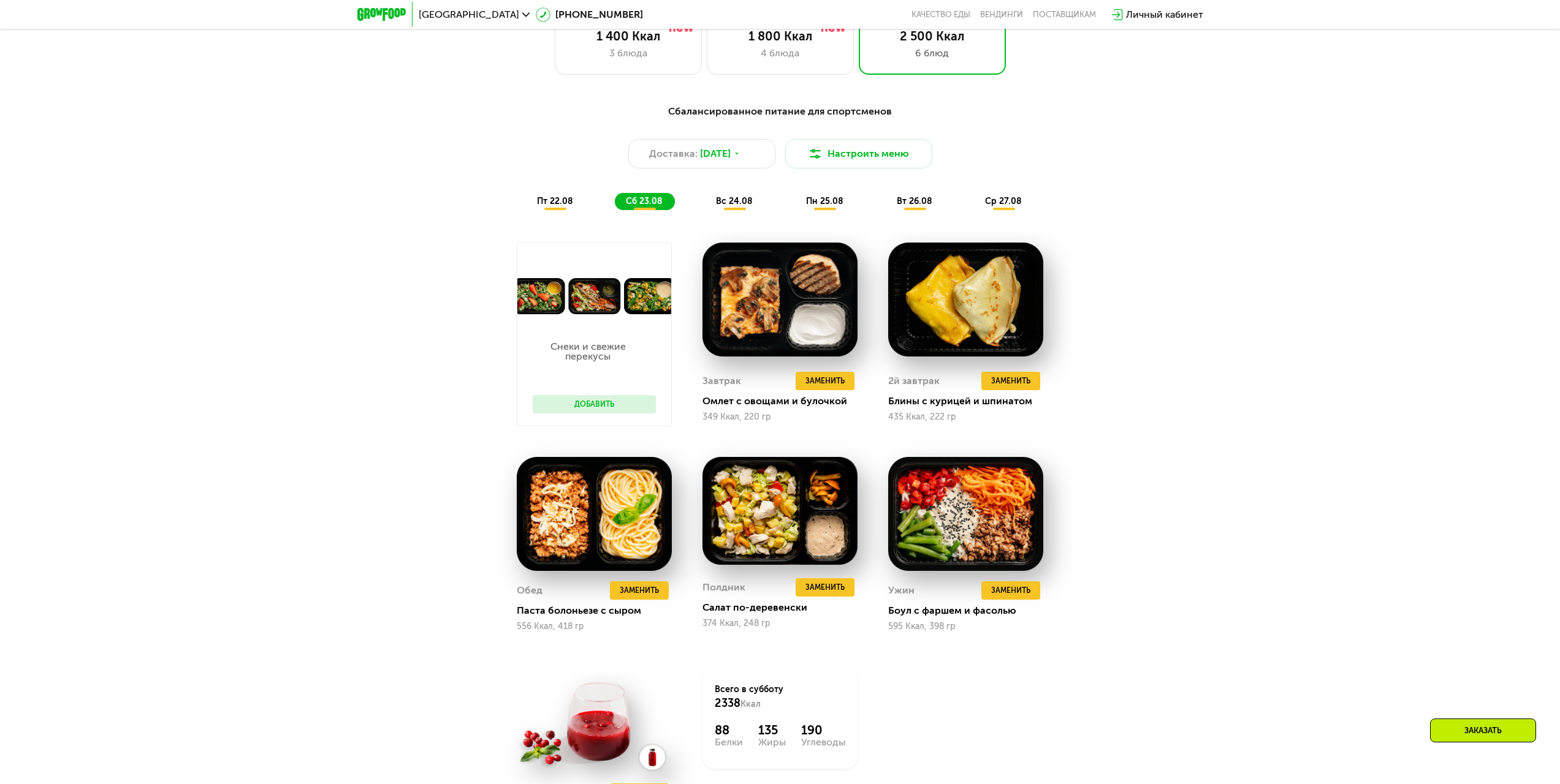
click at [984, 197] on div "ср 27.08" at bounding box center [1004, 201] width 60 height 17
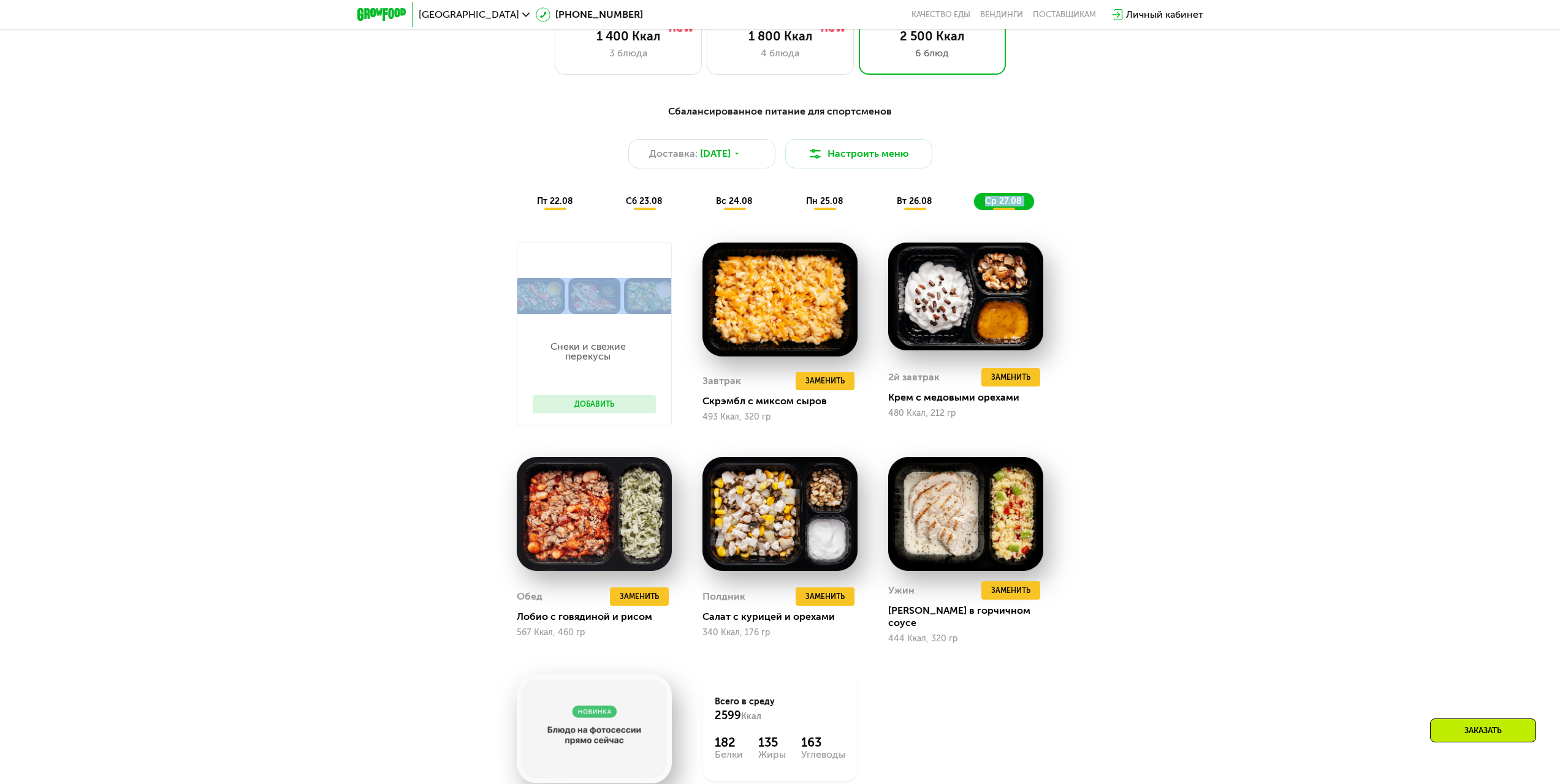
drag, startPoint x: 844, startPoint y: 232, endPoint x: 639, endPoint y: 248, distance: 205.6
click at [656, 242] on div "Сбалансированное питание для спортсменов Доставка: [DATE] Настроить меню пт 22.…" at bounding box center [780, 496] width 755 height 798
click at [387, 311] on div "Сбалансированное питание для спортсменов Доставка: [DATE] Настроить меню пт 22.…" at bounding box center [780, 507] width 1560 height 839
